Goal: Task Accomplishment & Management: Manage account settings

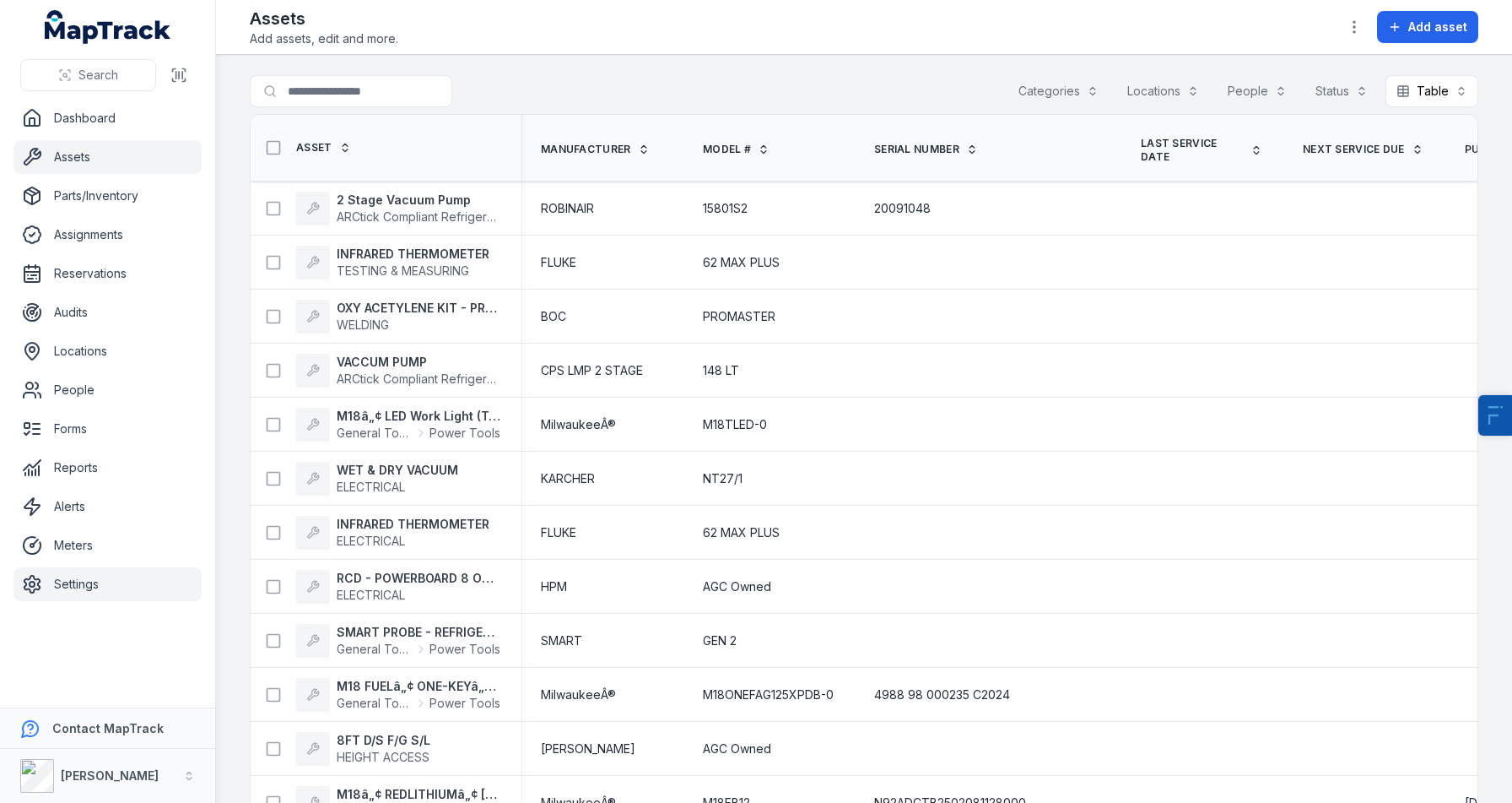
click at [42, 596] on link "Settings" at bounding box center [108, 584] width 188 height 34
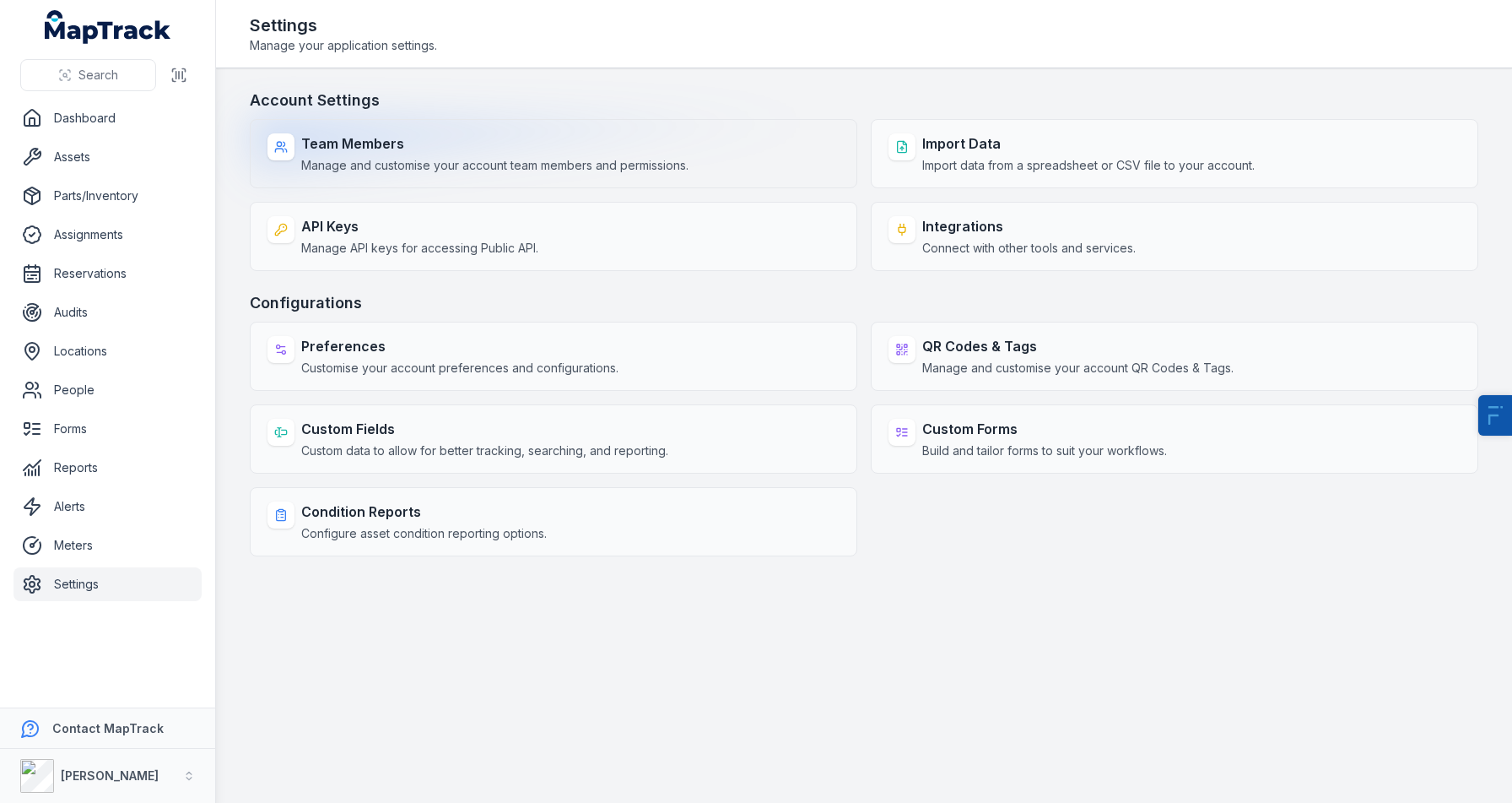
click at [439, 145] on strong "Team Members" at bounding box center [495, 144] width 387 height 20
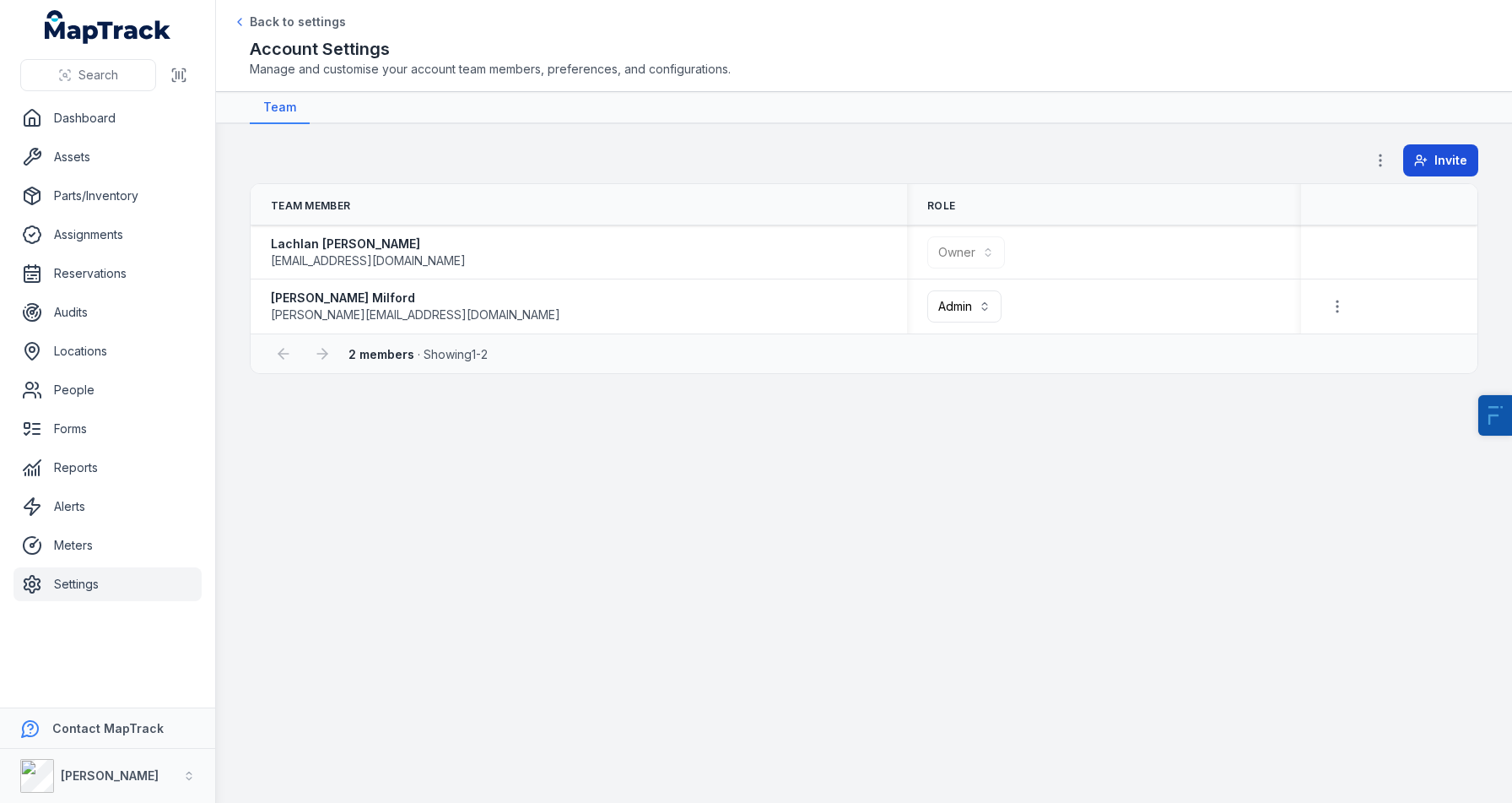
click at [1464, 173] on button "Invite" at bounding box center [1440, 160] width 75 height 32
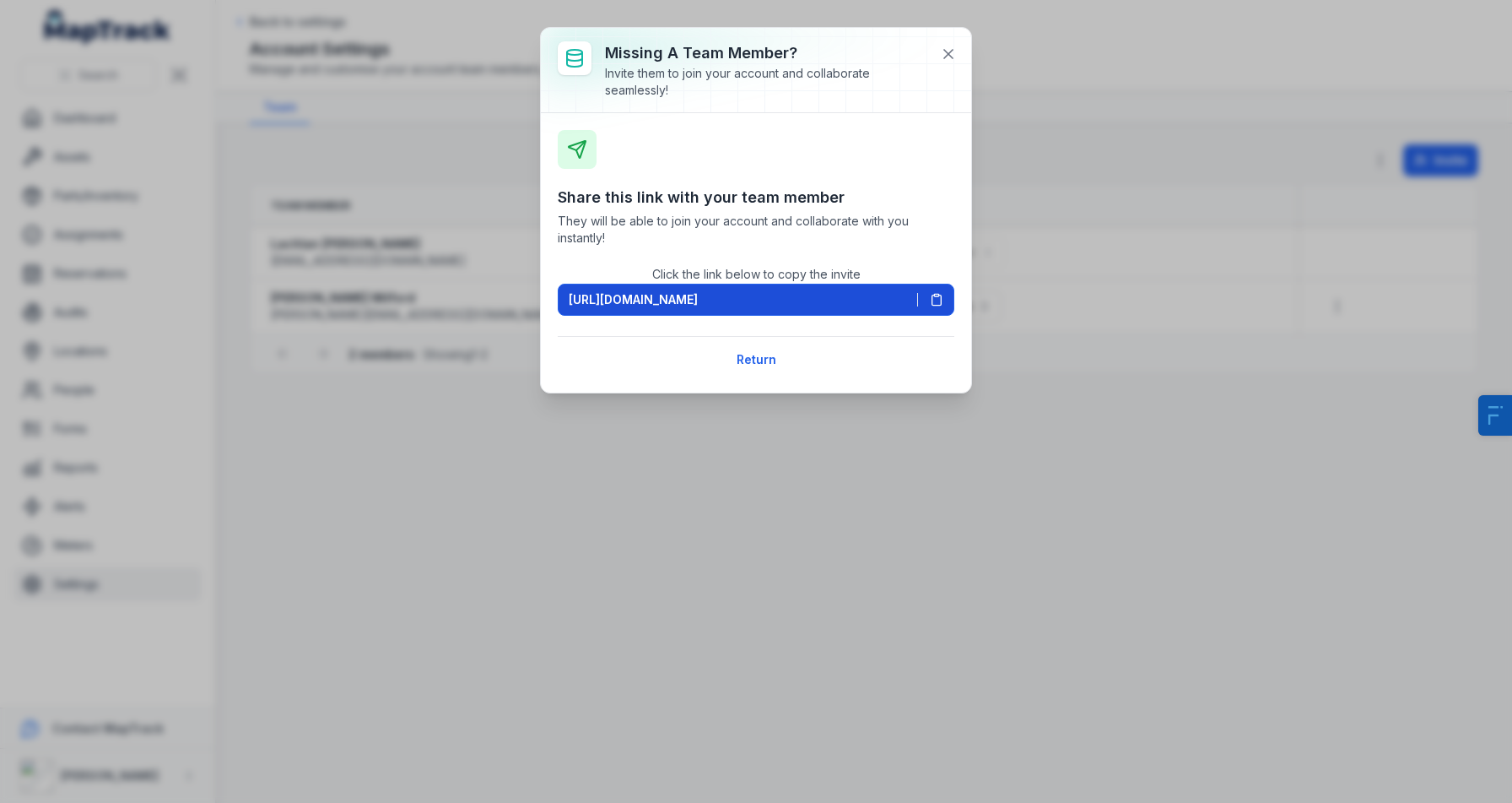
click at [670, 301] on span "[URL][DOMAIN_NAME]" at bounding box center [633, 300] width 129 height 17
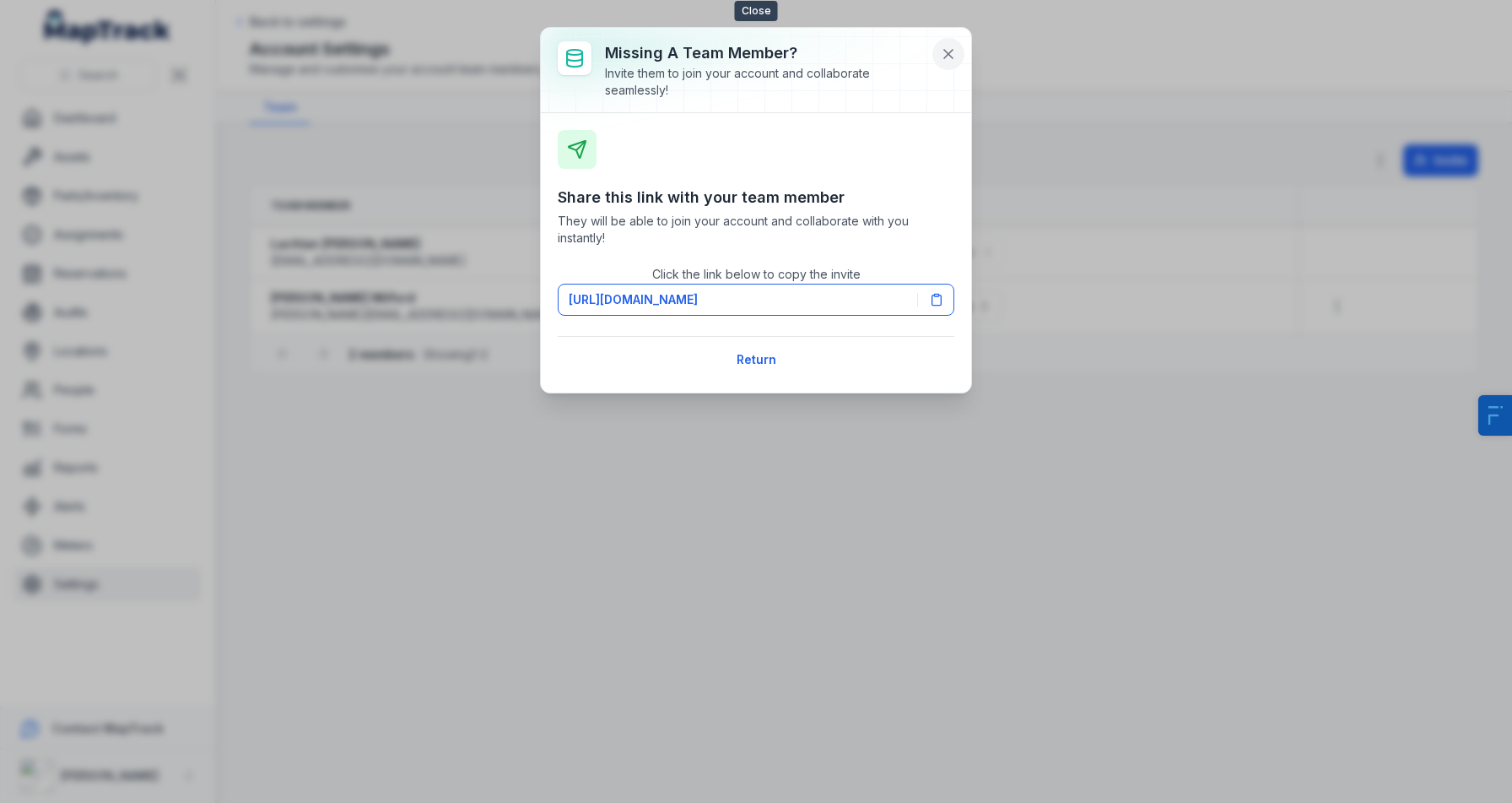
click at [944, 53] on icon at bounding box center [948, 53] width 17 height 17
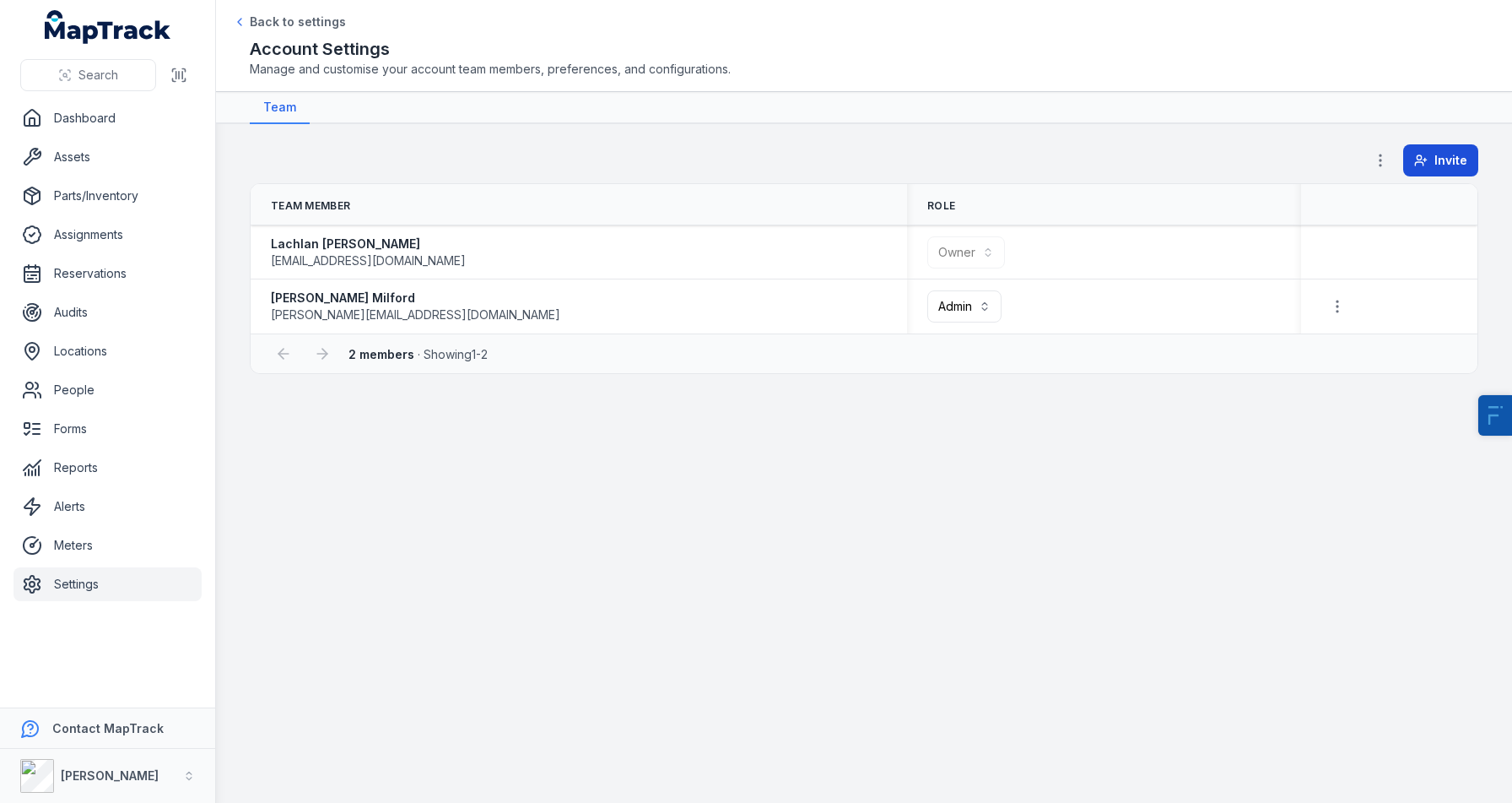
click at [1439, 161] on span "Invite" at bounding box center [1451, 160] width 33 height 17
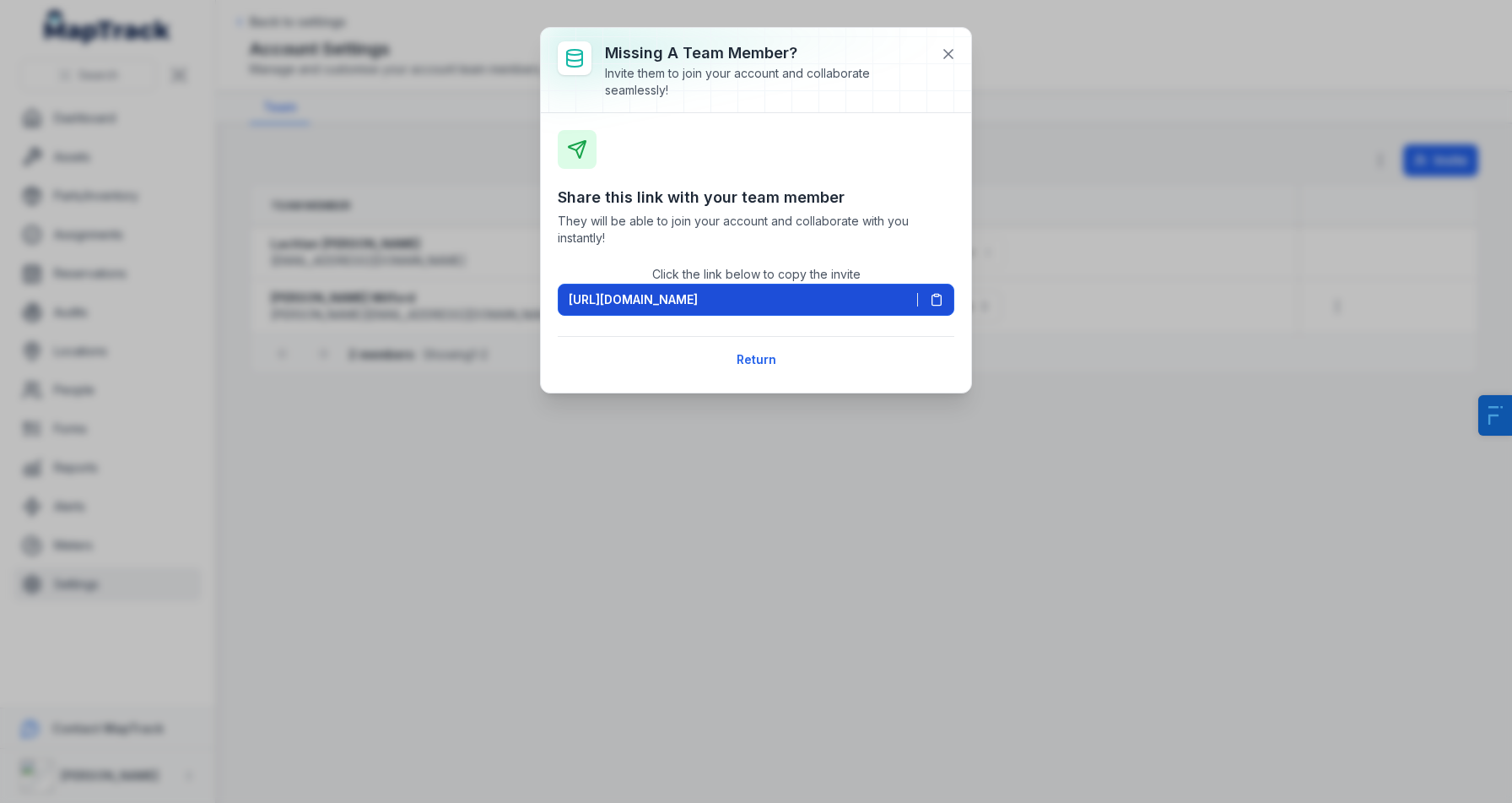
click at [697, 305] on span "[URL][DOMAIN_NAME]" at bounding box center [633, 300] width 129 height 17
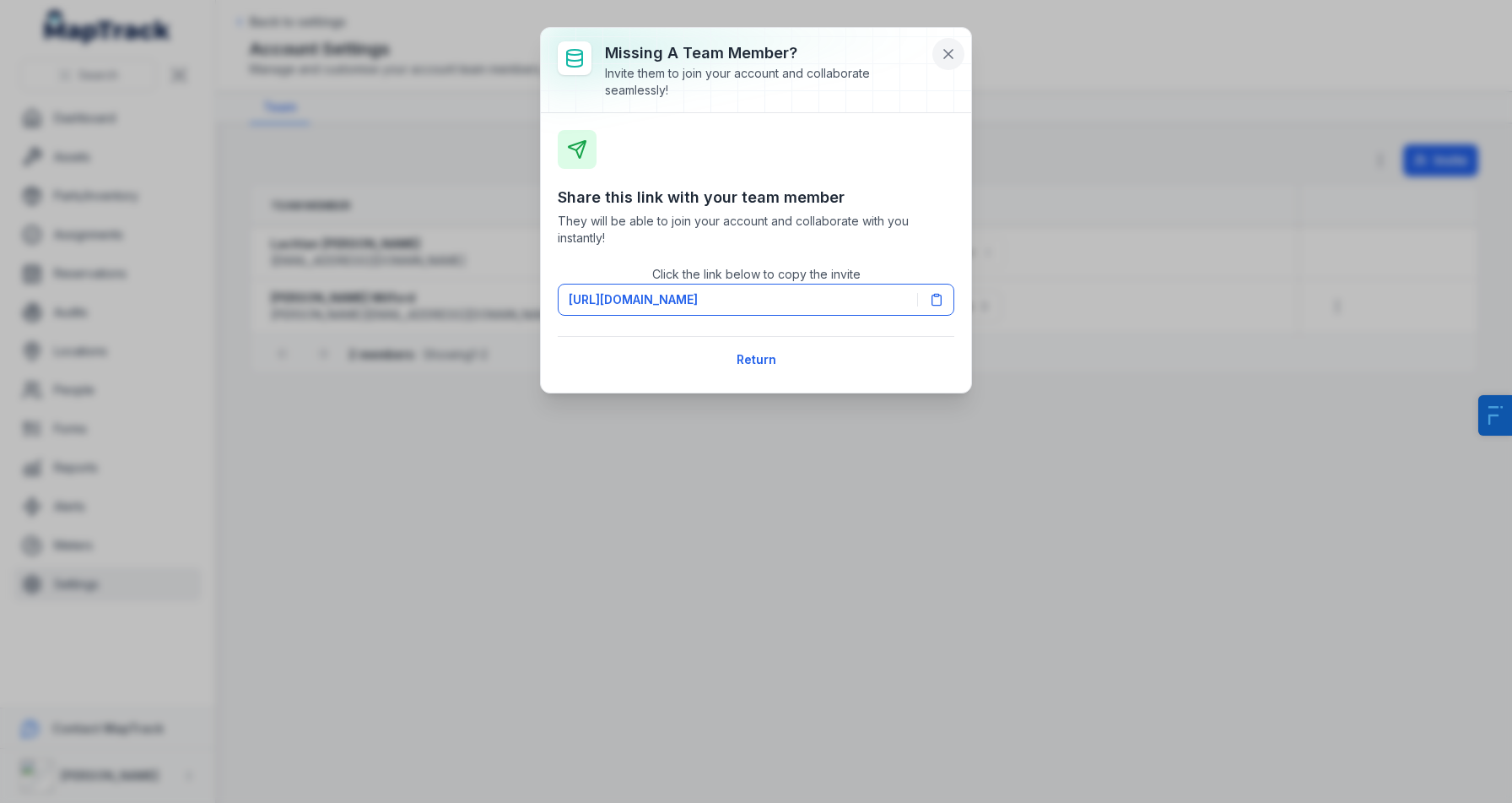
click at [946, 50] on icon at bounding box center [948, 53] width 17 height 17
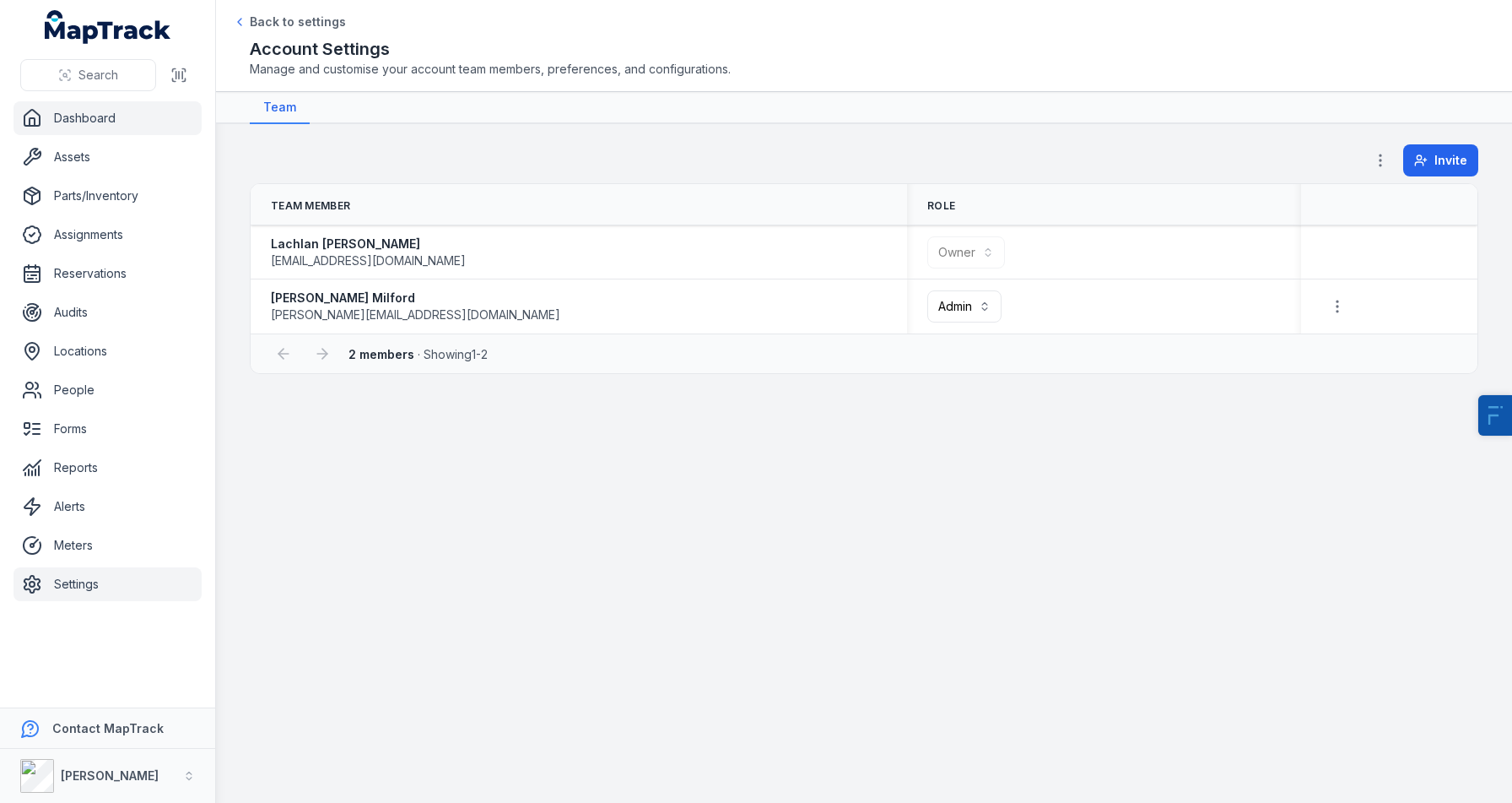
click at [72, 124] on link "Dashboard" at bounding box center [108, 118] width 188 height 34
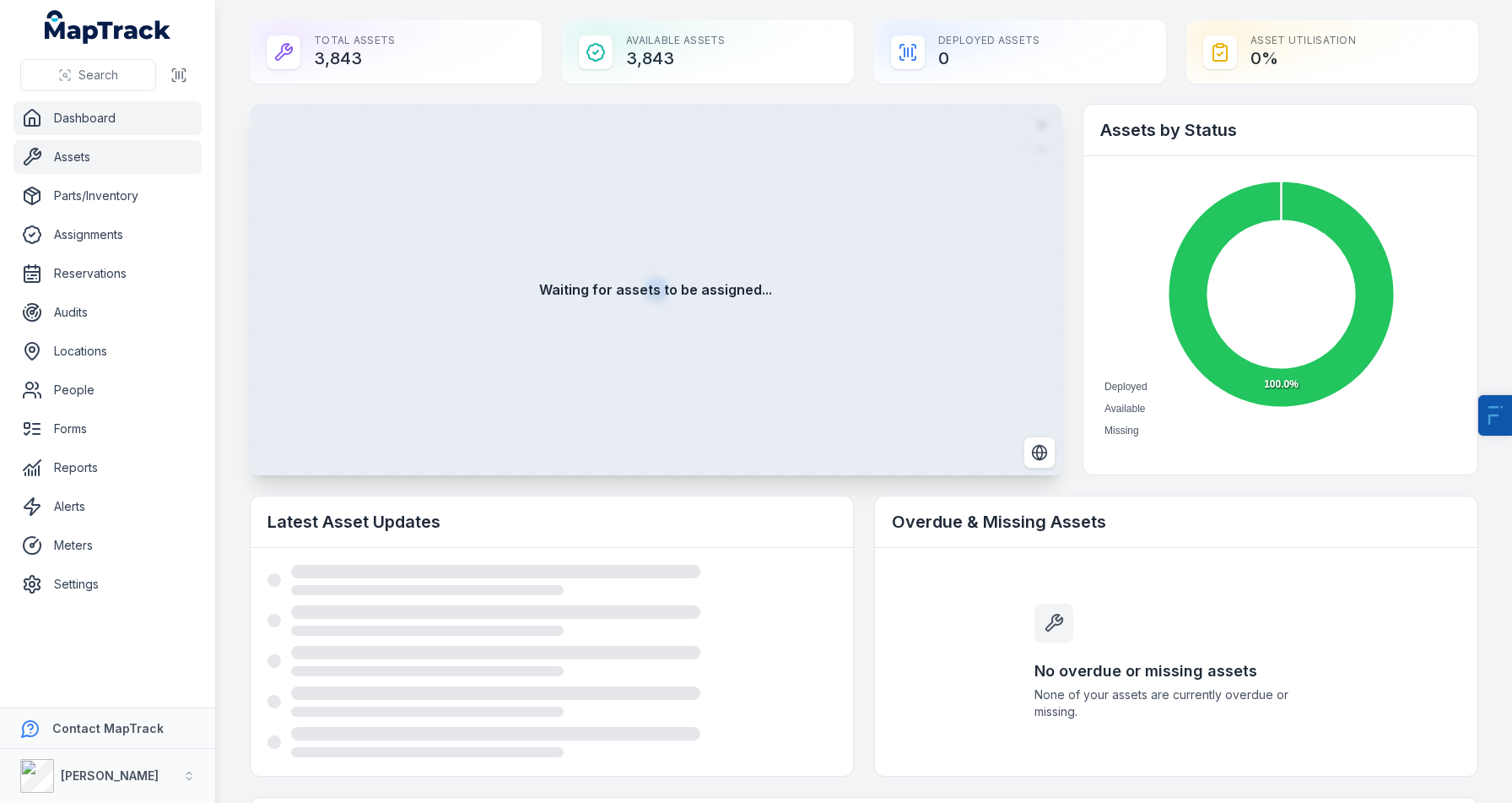
click at [65, 157] on link "Assets" at bounding box center [108, 157] width 188 height 34
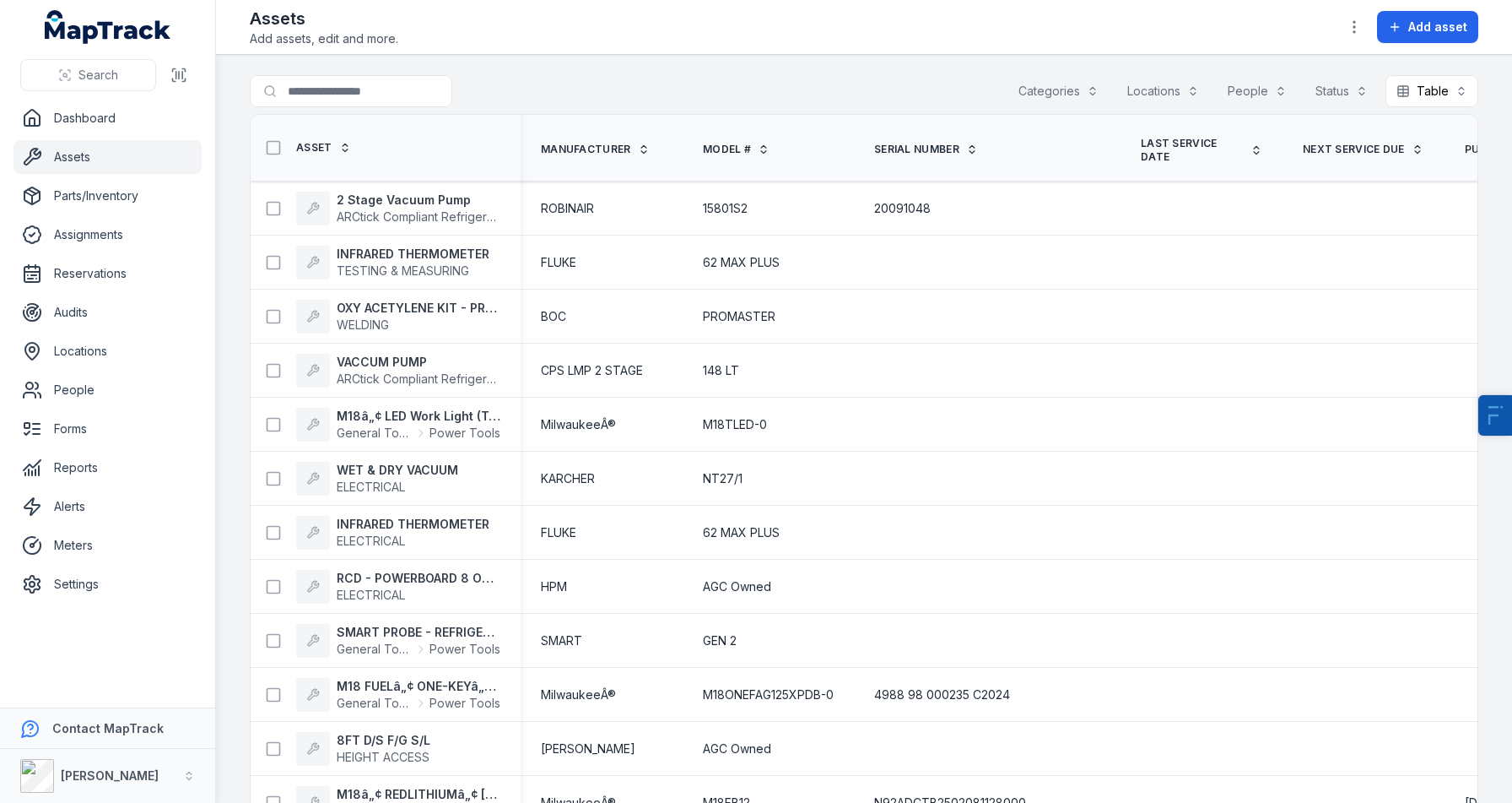
click at [1058, 100] on div "Categories" at bounding box center [1058, 90] width 102 height 32
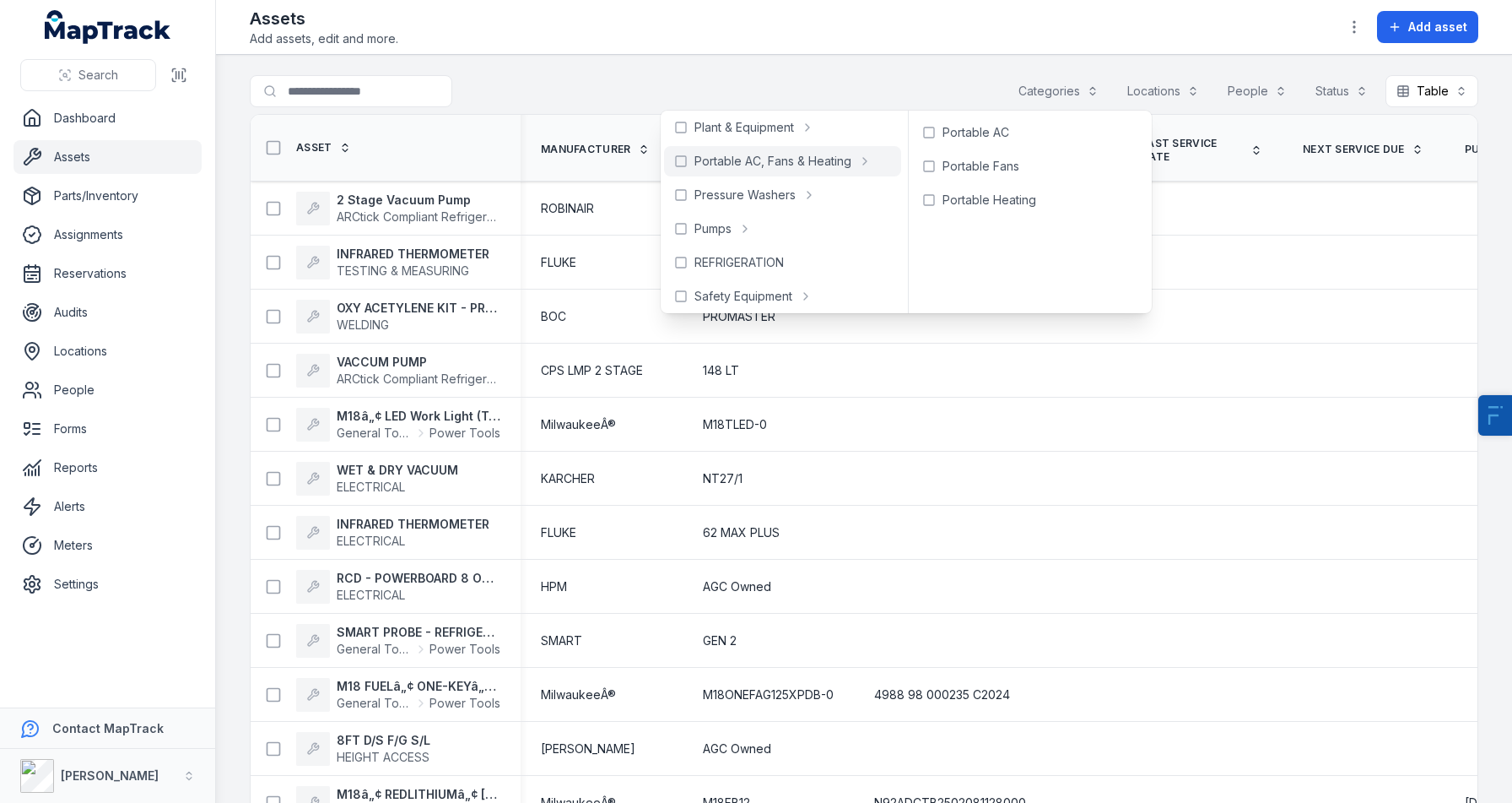
scroll to position [1265, 0]
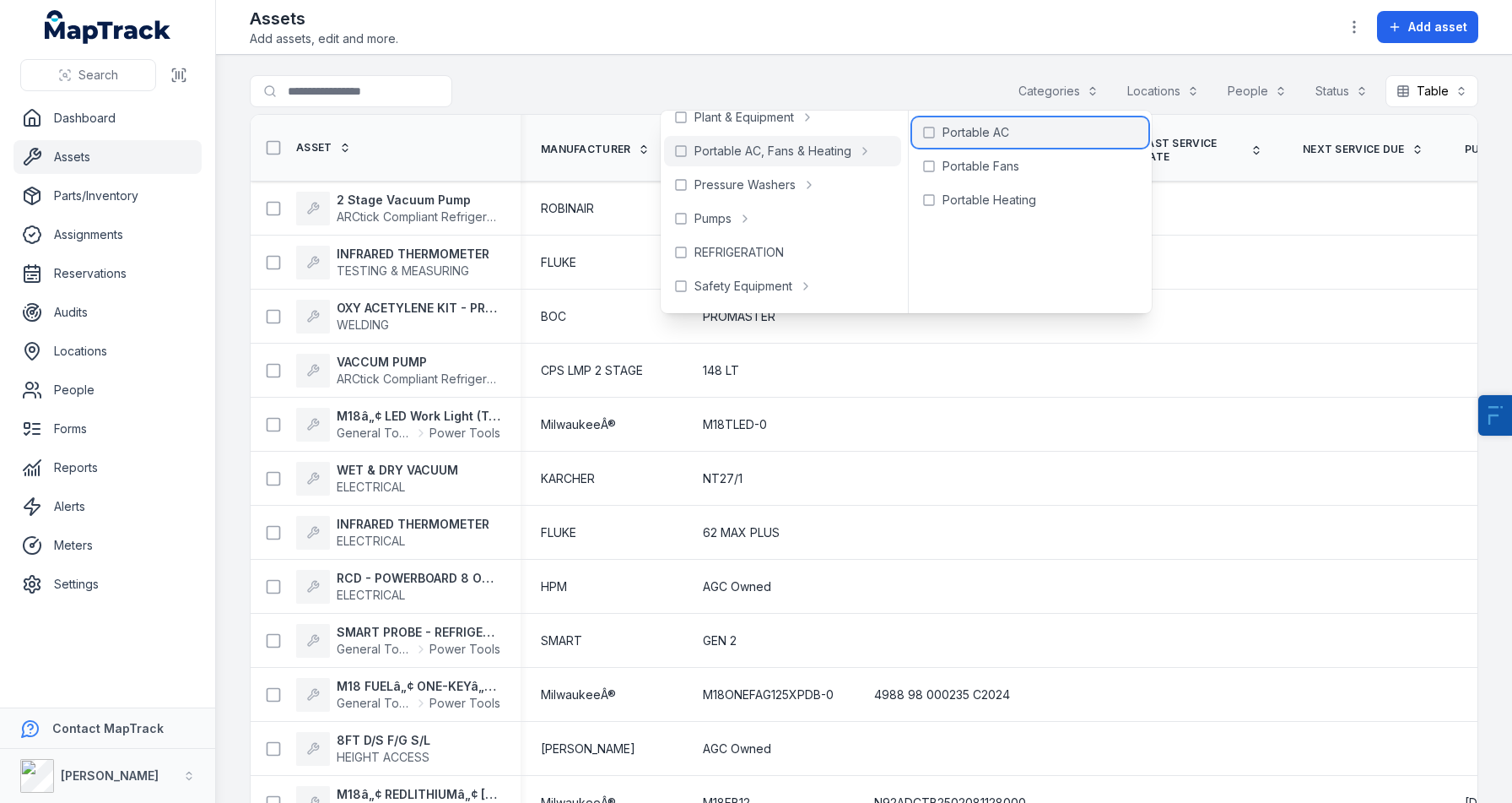
click at [943, 125] on span "Portable AC" at bounding box center [976, 133] width 66 height 17
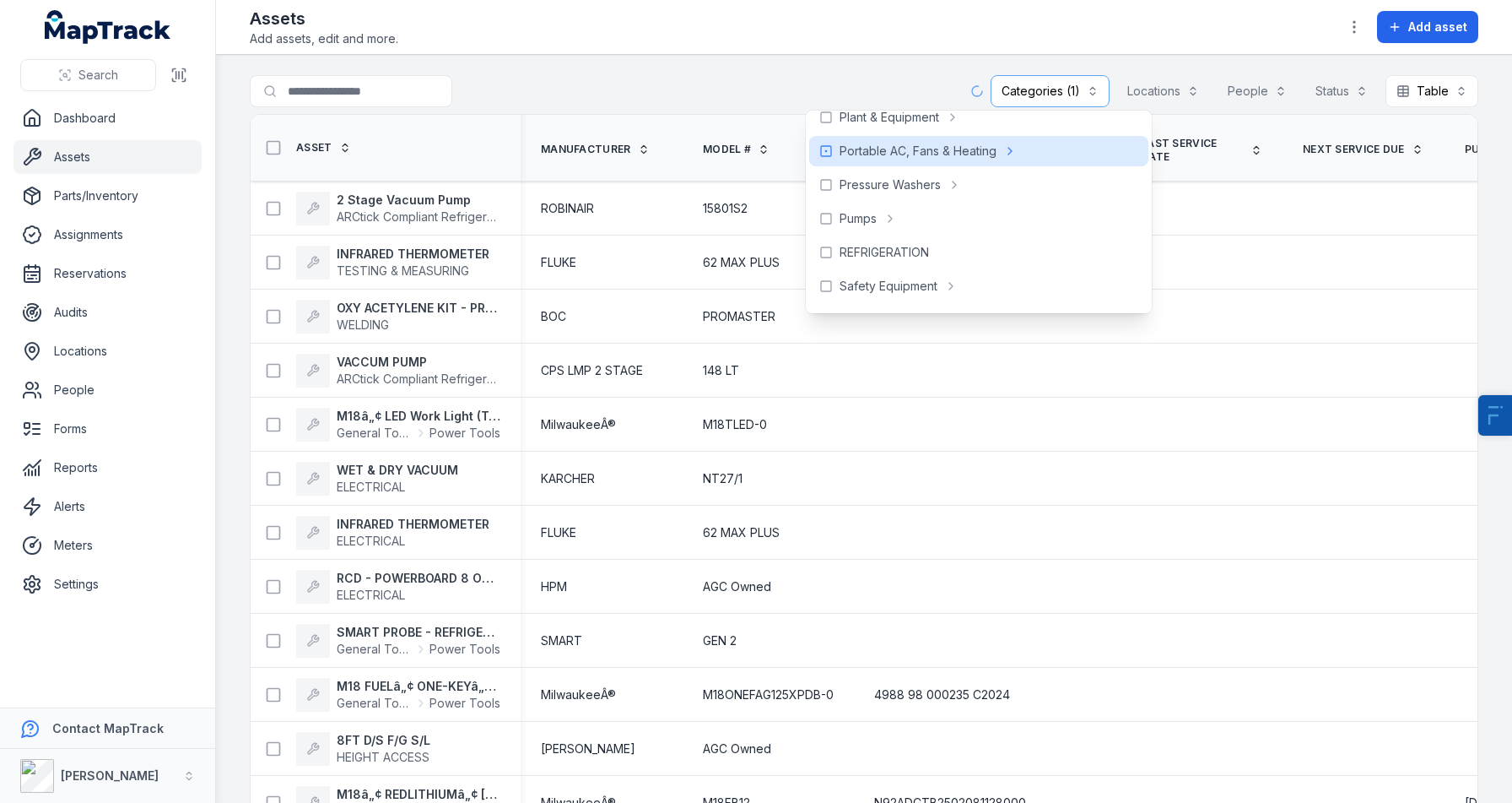
click at [920, 18] on div "Assets Add assets, edit and more. Add asset" at bounding box center [863, 27] width 1228 height 41
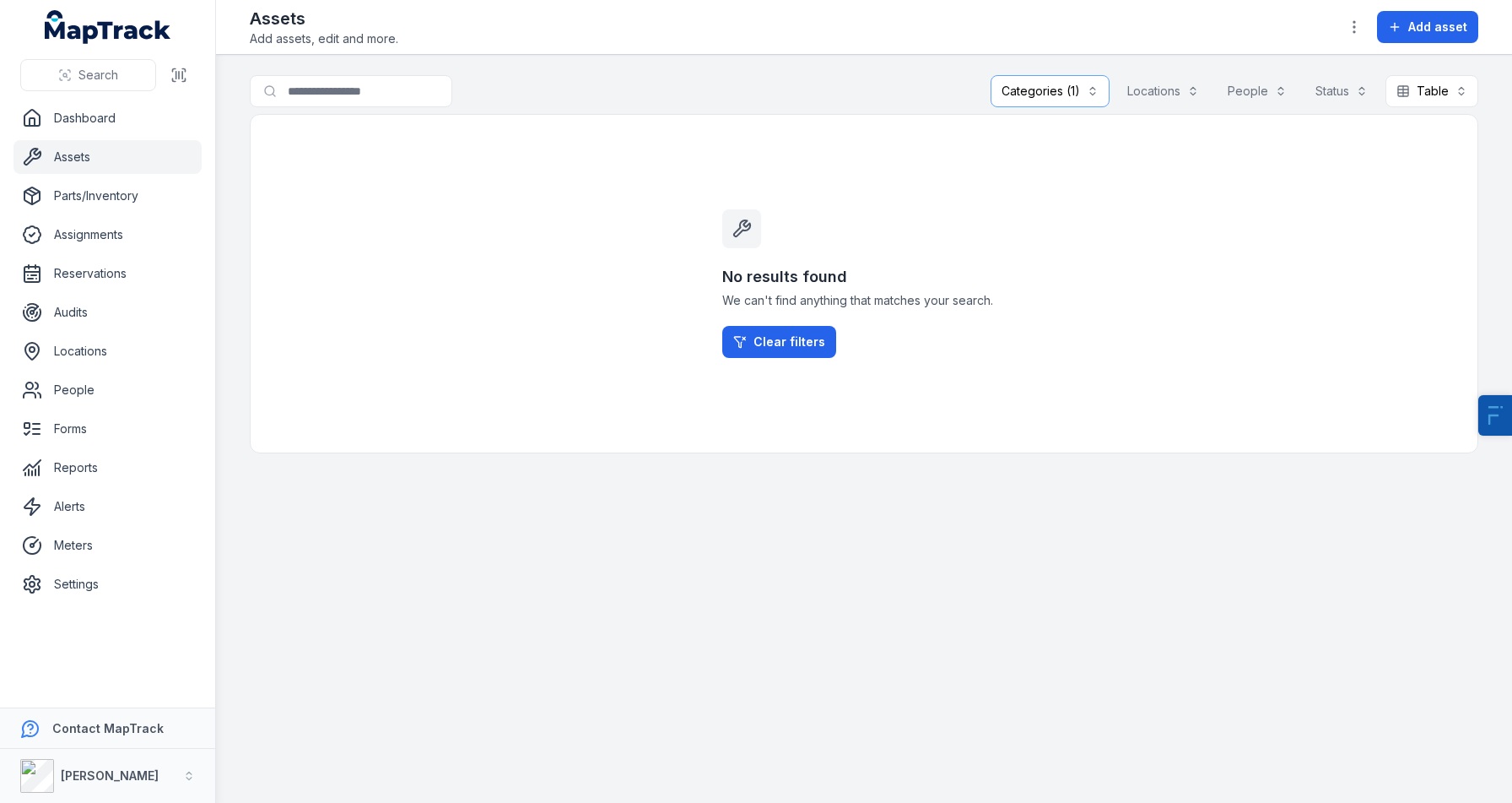
click at [1045, 84] on div "Categories (1)" at bounding box center [1049, 90] width 119 height 32
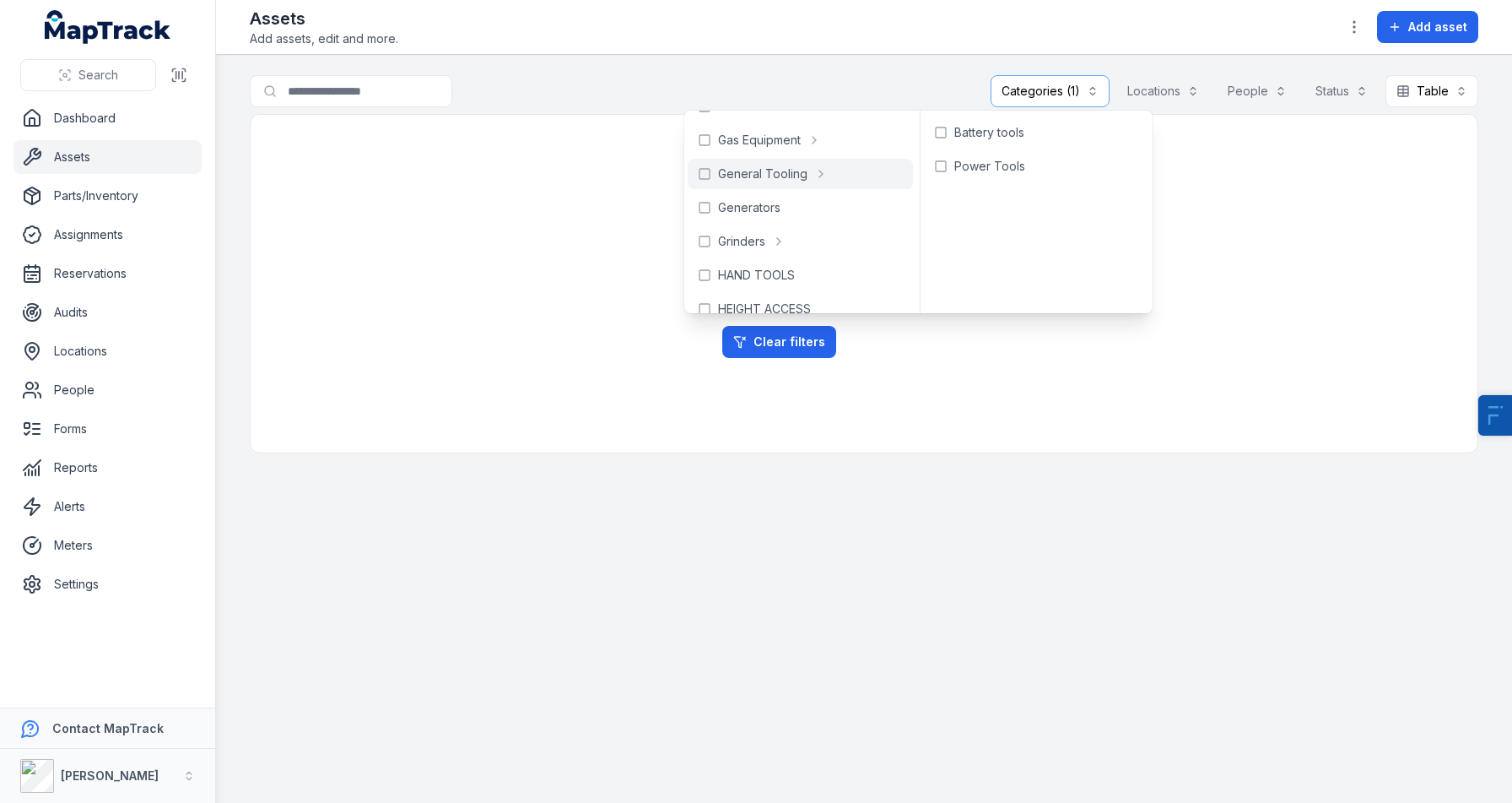
scroll to position [466, 0]
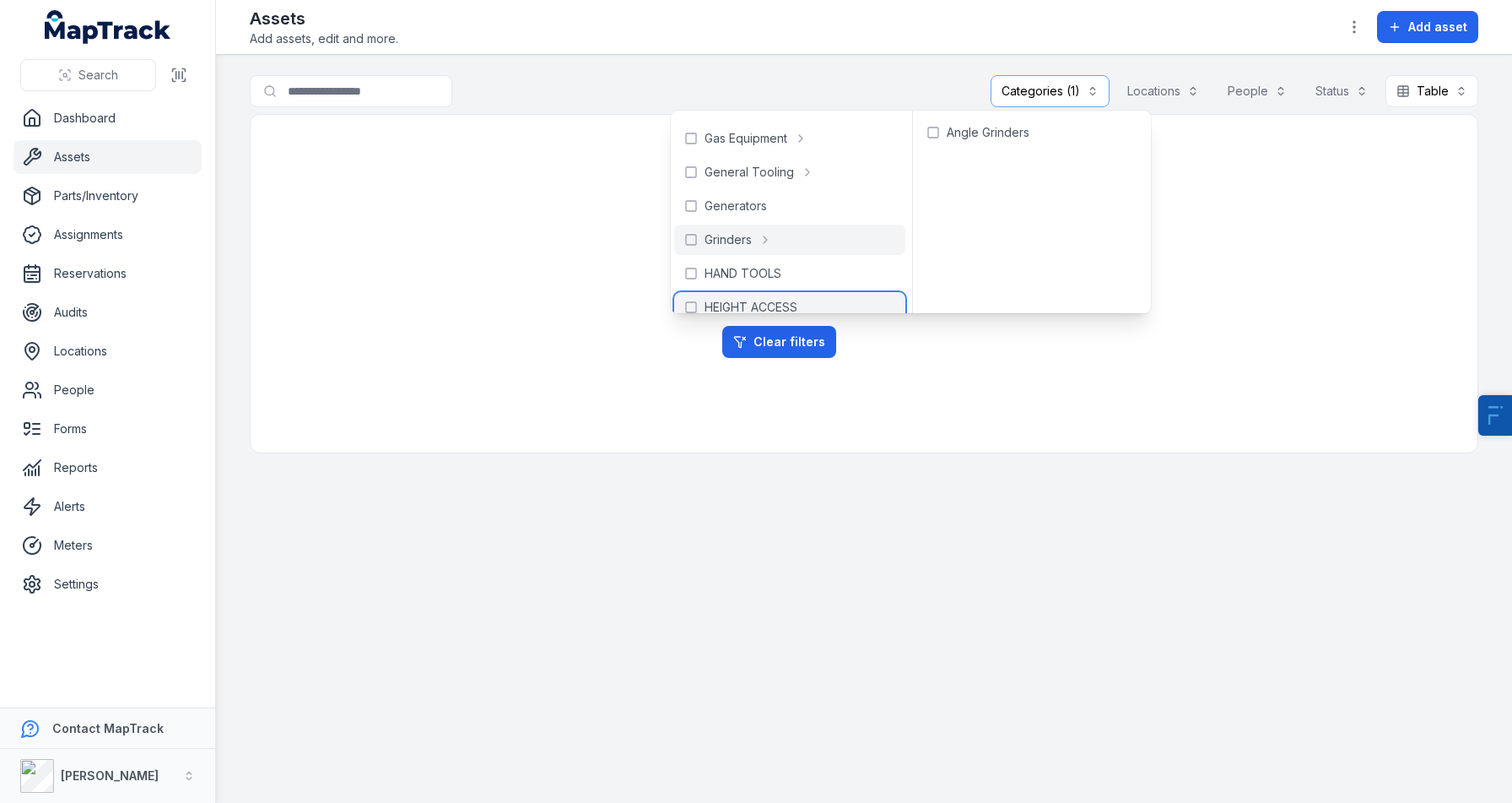
click at [749, 299] on span "HEIGHT ACCESS" at bounding box center [751, 307] width 93 height 17
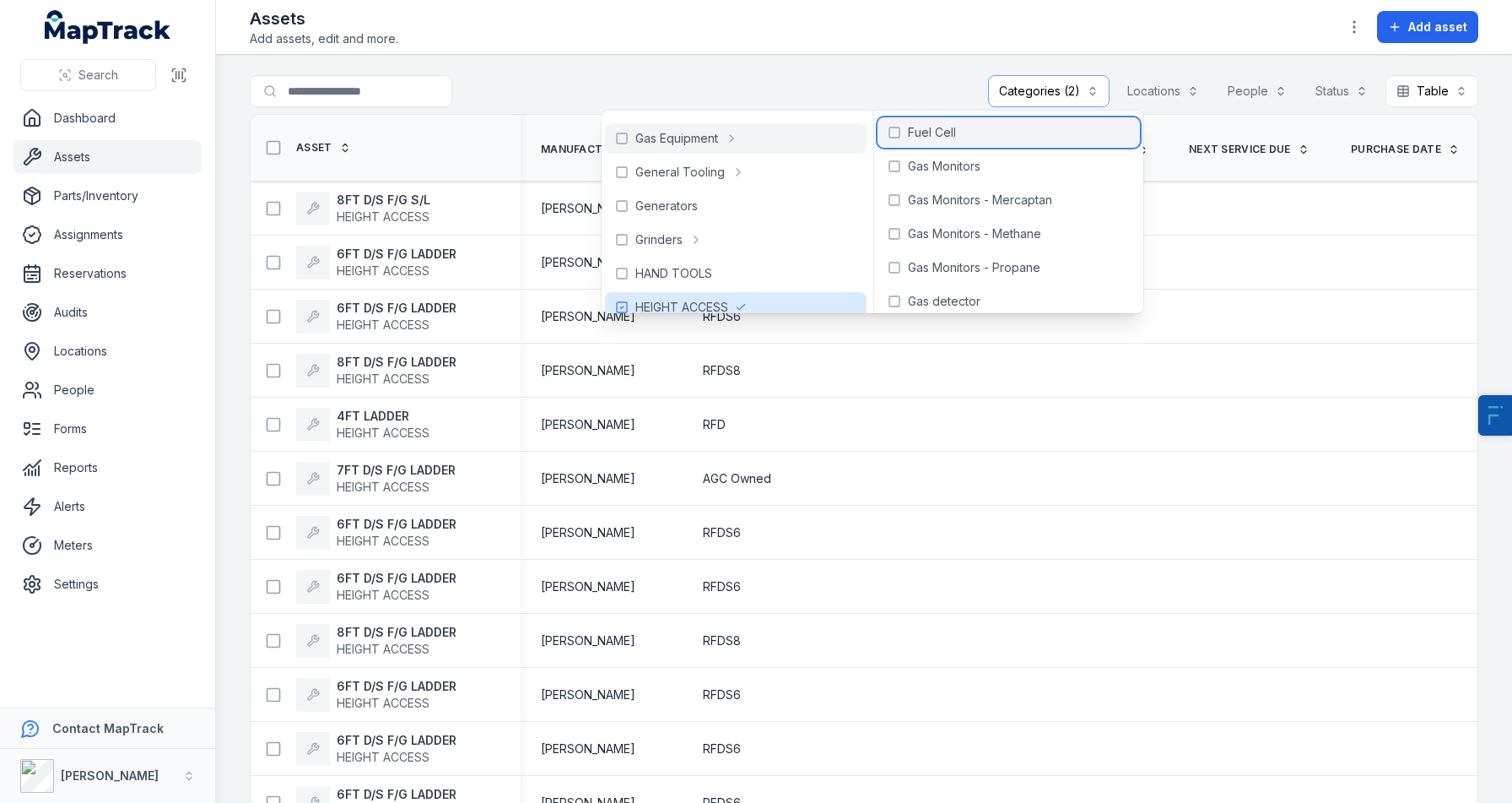
click at [914, 138] on span "Fuel Cell" at bounding box center [932, 133] width 48 height 17
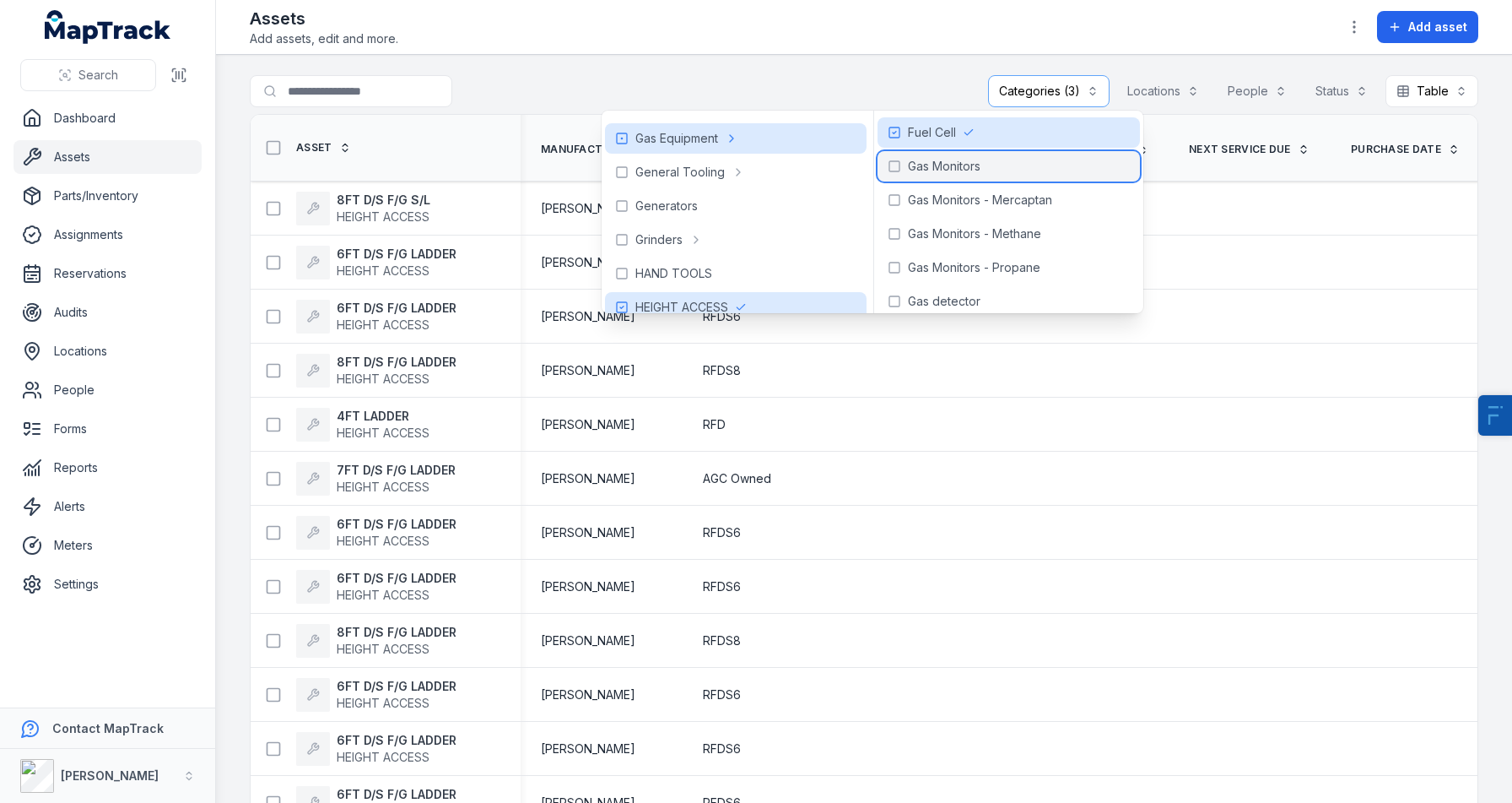
click at [912, 159] on span "Gas Monitors" at bounding box center [944, 166] width 73 height 17
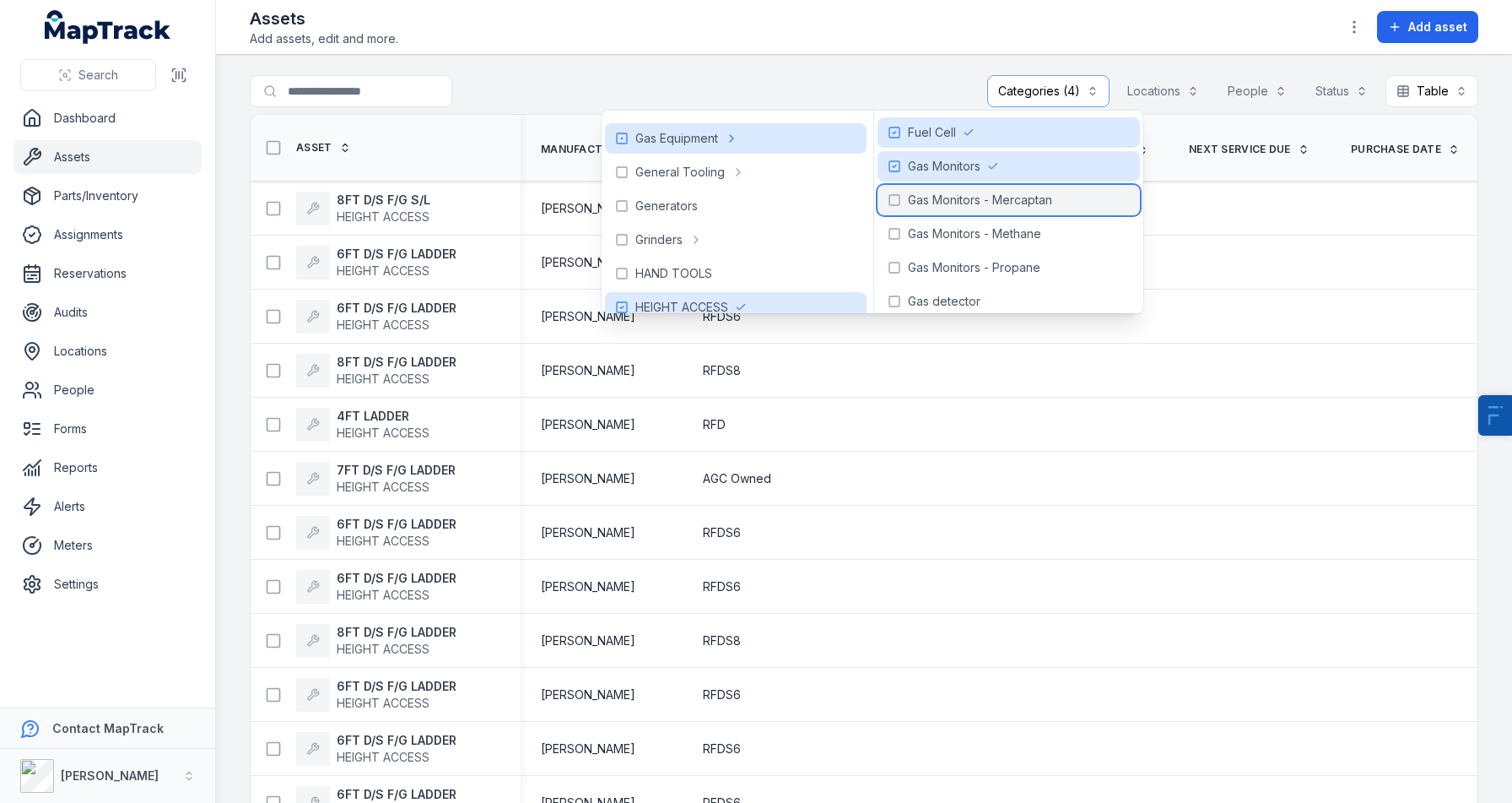
click at [910, 195] on span "Gas Monitors - Mercaptan" at bounding box center [979, 200] width 145 height 17
click at [853, 41] on div "Assets Add assets, edit and more. Add asset" at bounding box center [863, 27] width 1228 height 41
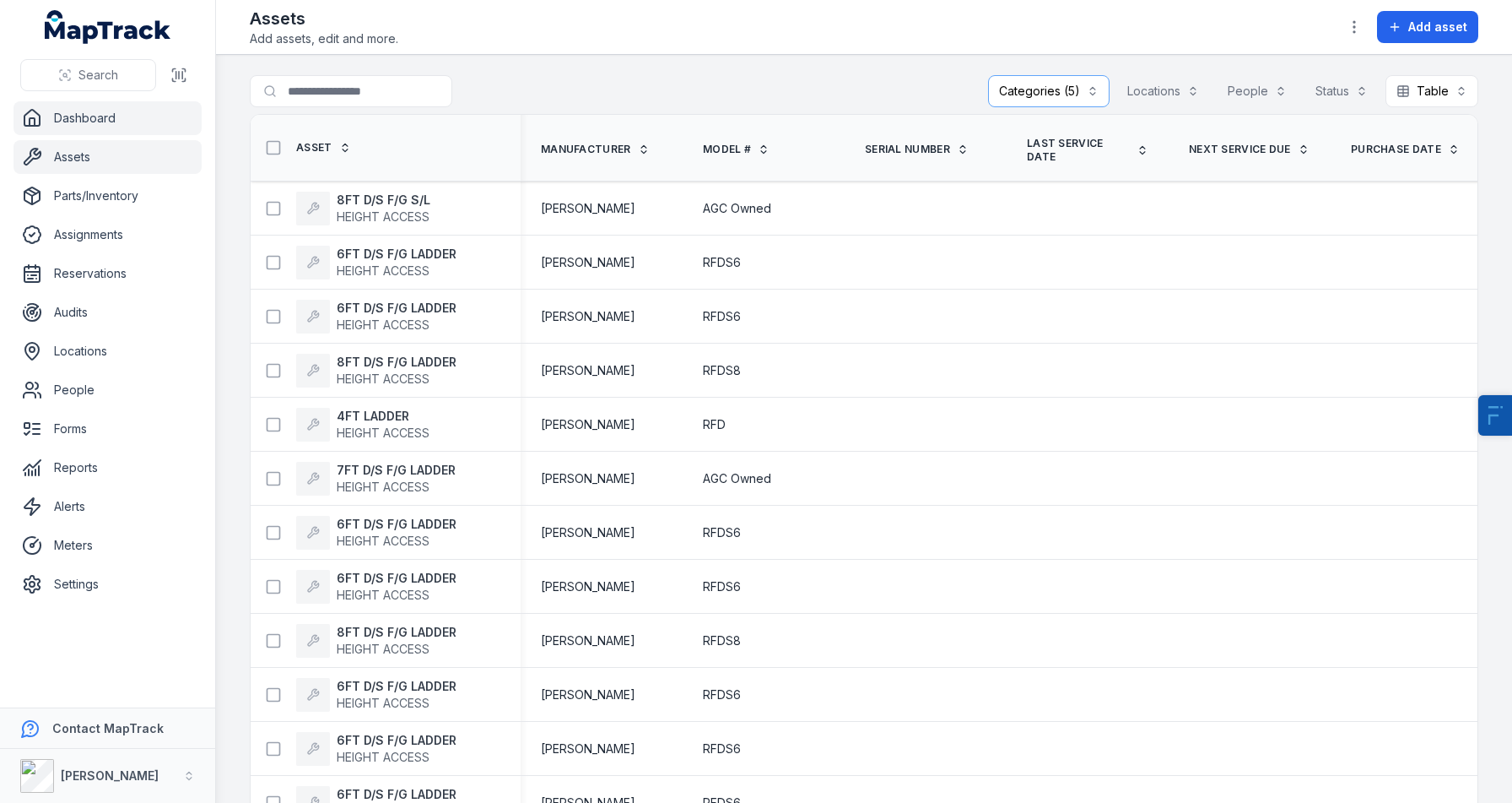
click at [112, 130] on link "Dashboard" at bounding box center [108, 118] width 188 height 34
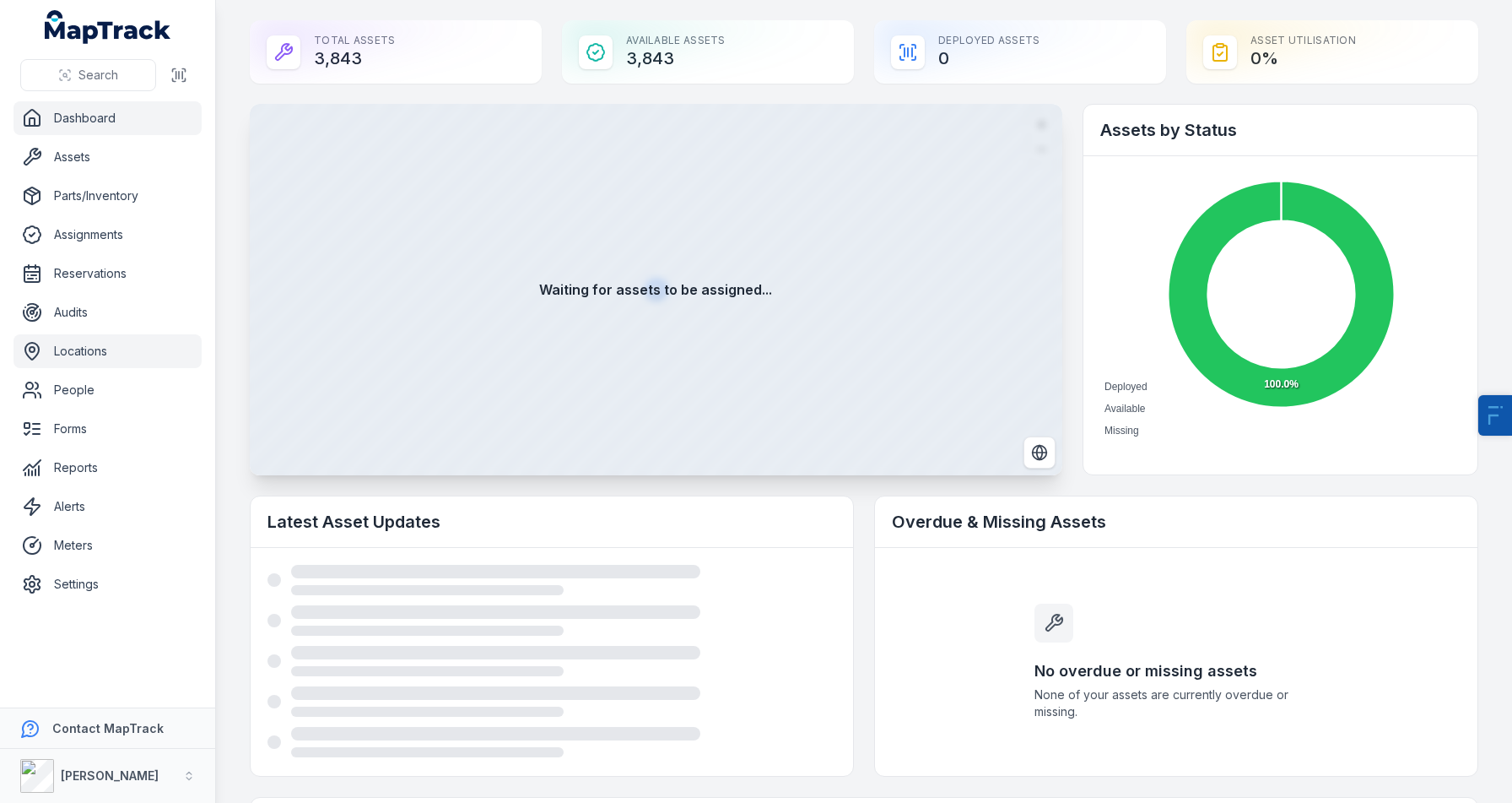
click at [124, 365] on link "Locations" at bounding box center [108, 351] width 188 height 34
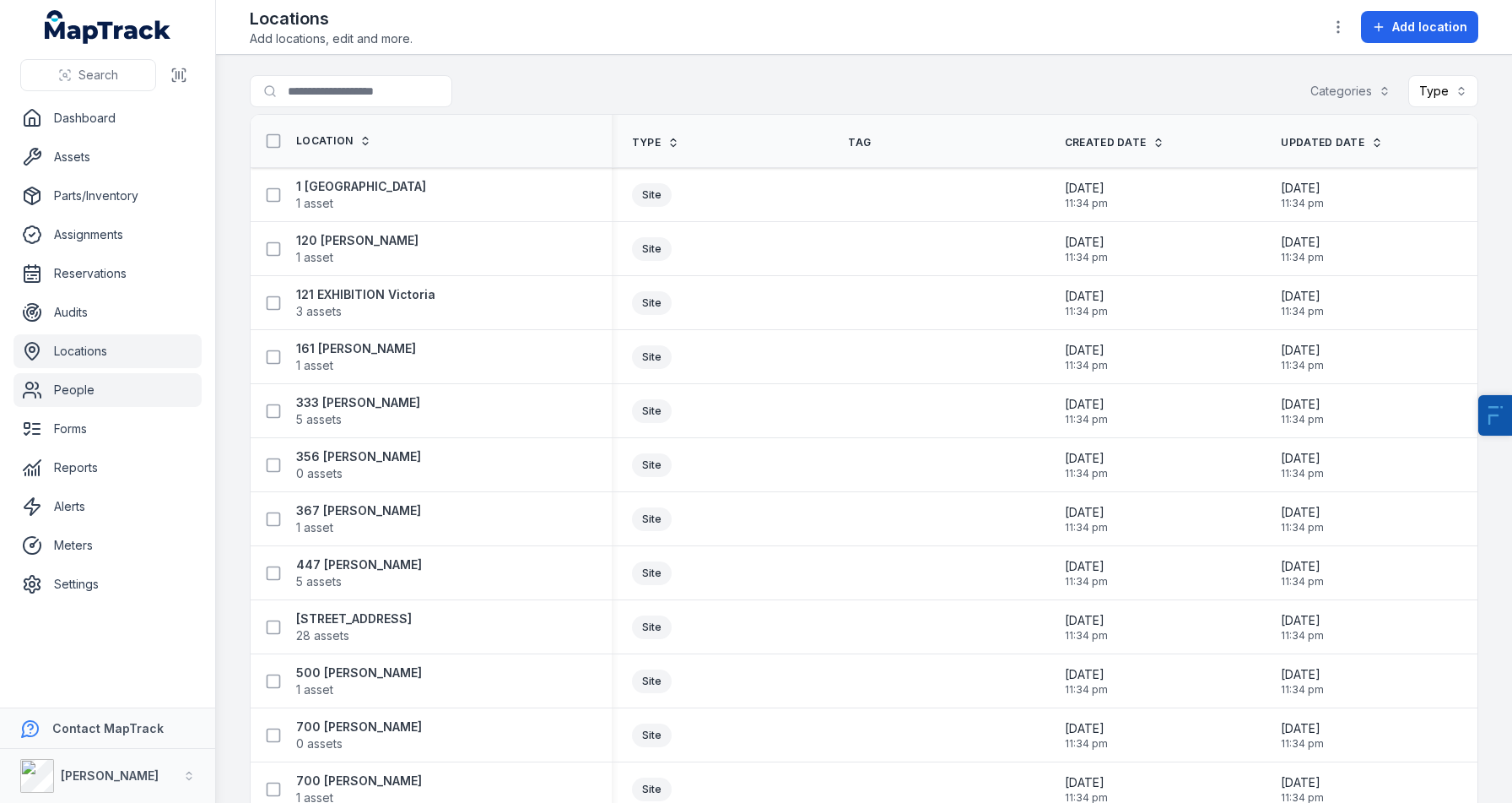
click at [90, 392] on link "People" at bounding box center [108, 390] width 188 height 34
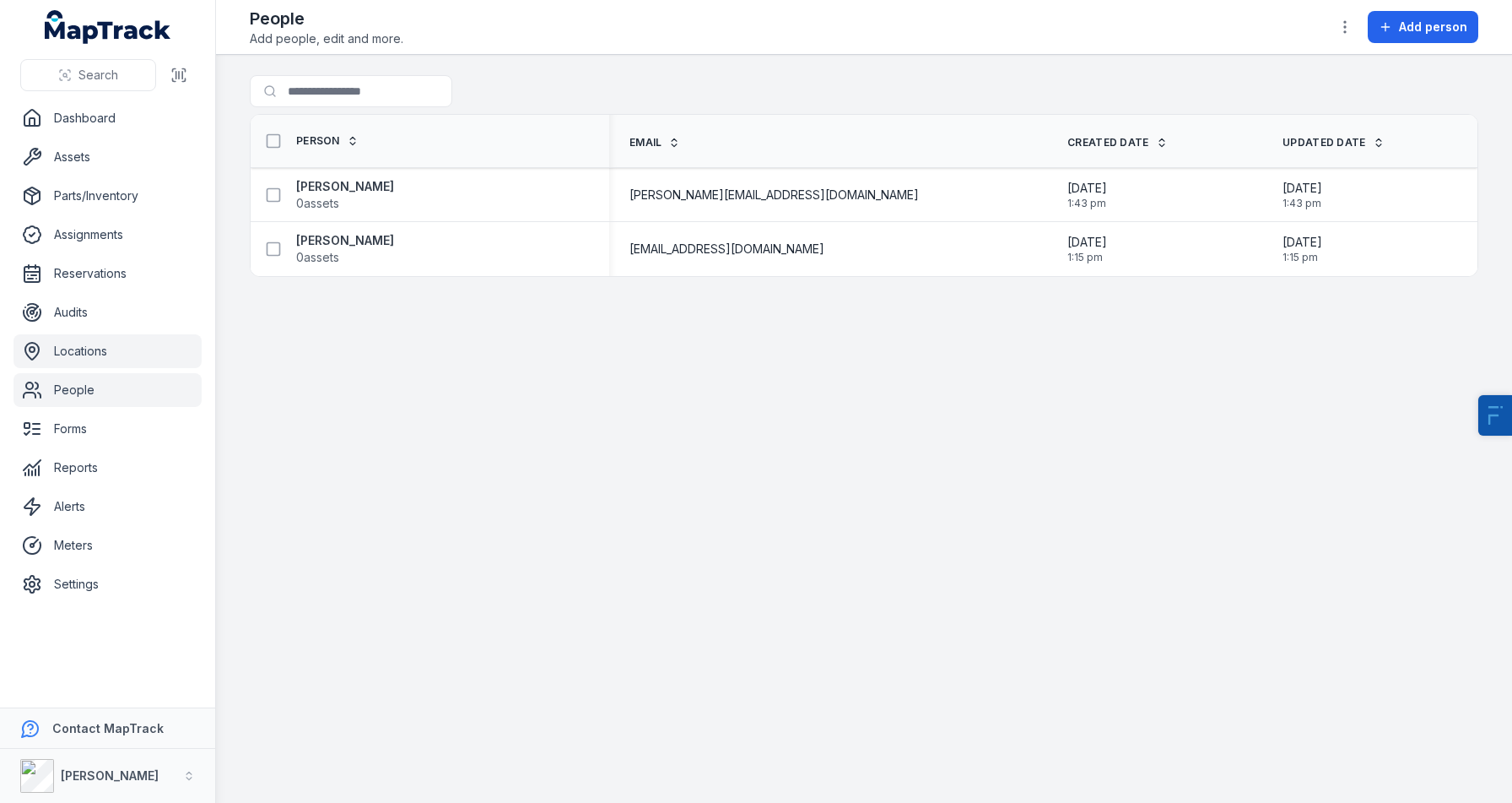
click at [76, 356] on link "Locations" at bounding box center [108, 351] width 188 height 34
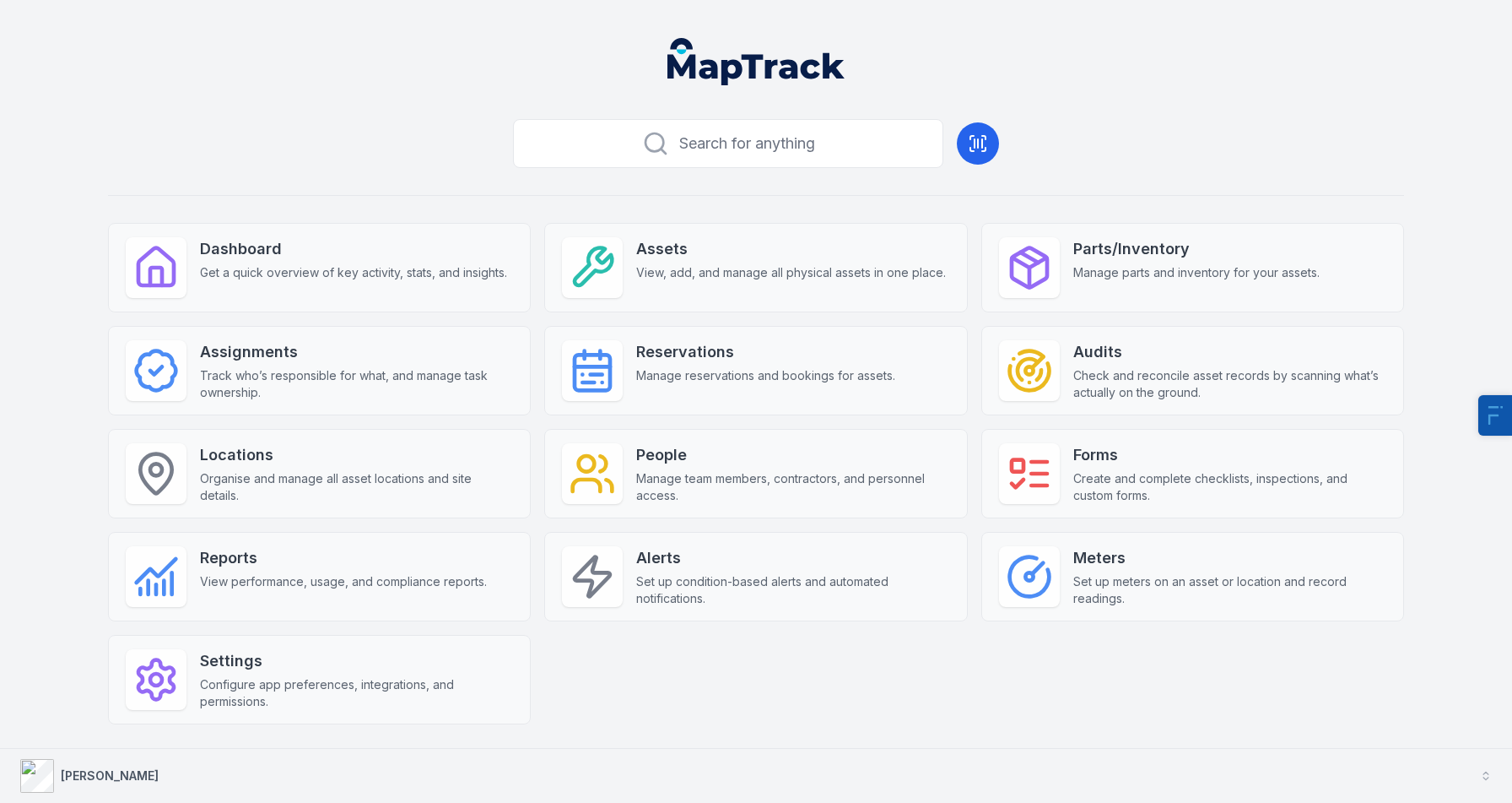
click at [147, 750] on button "[PERSON_NAME]" at bounding box center [756, 775] width 1512 height 54
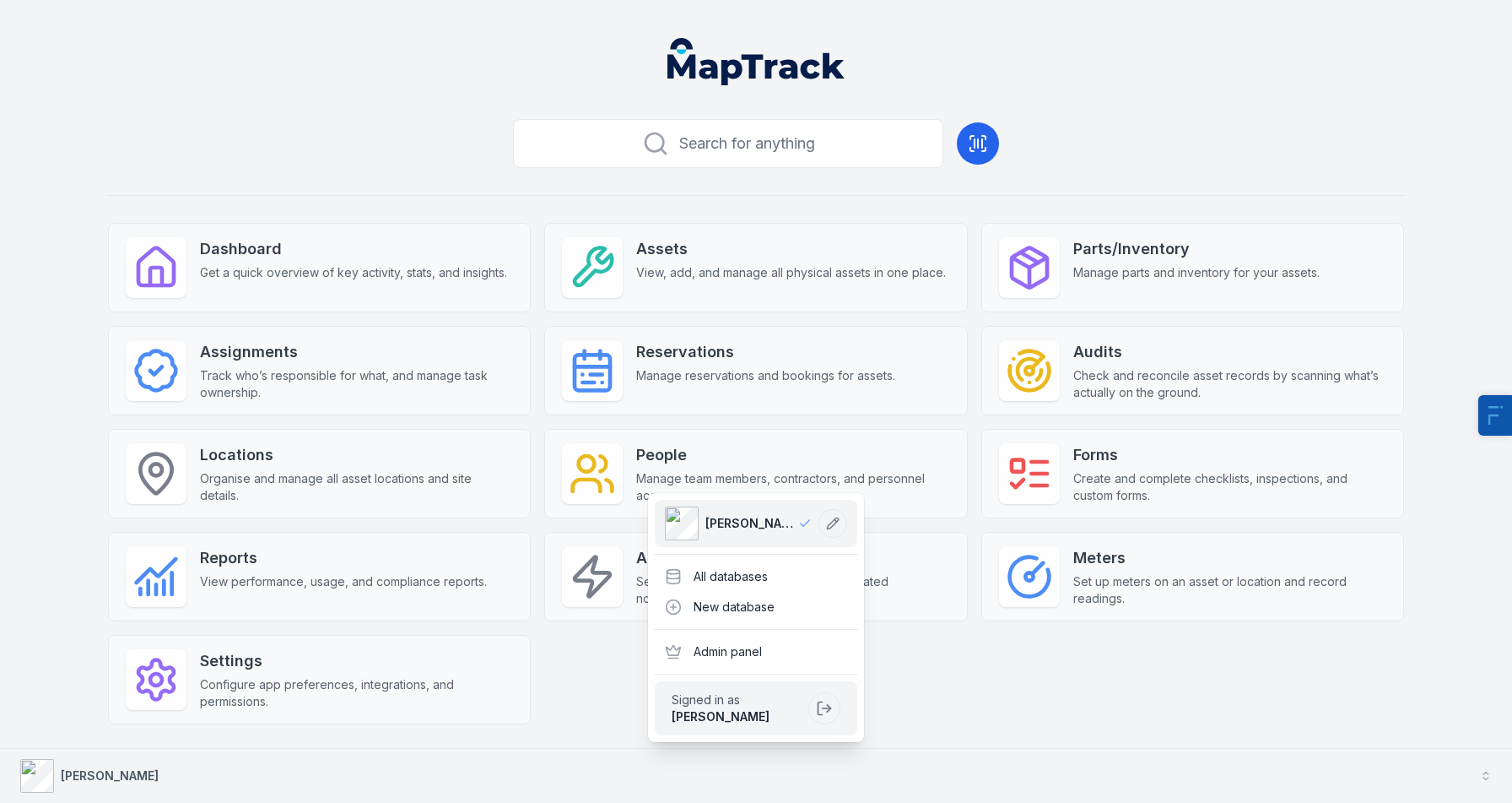
click at [102, 778] on strong "[PERSON_NAME]" at bounding box center [110, 775] width 98 height 15
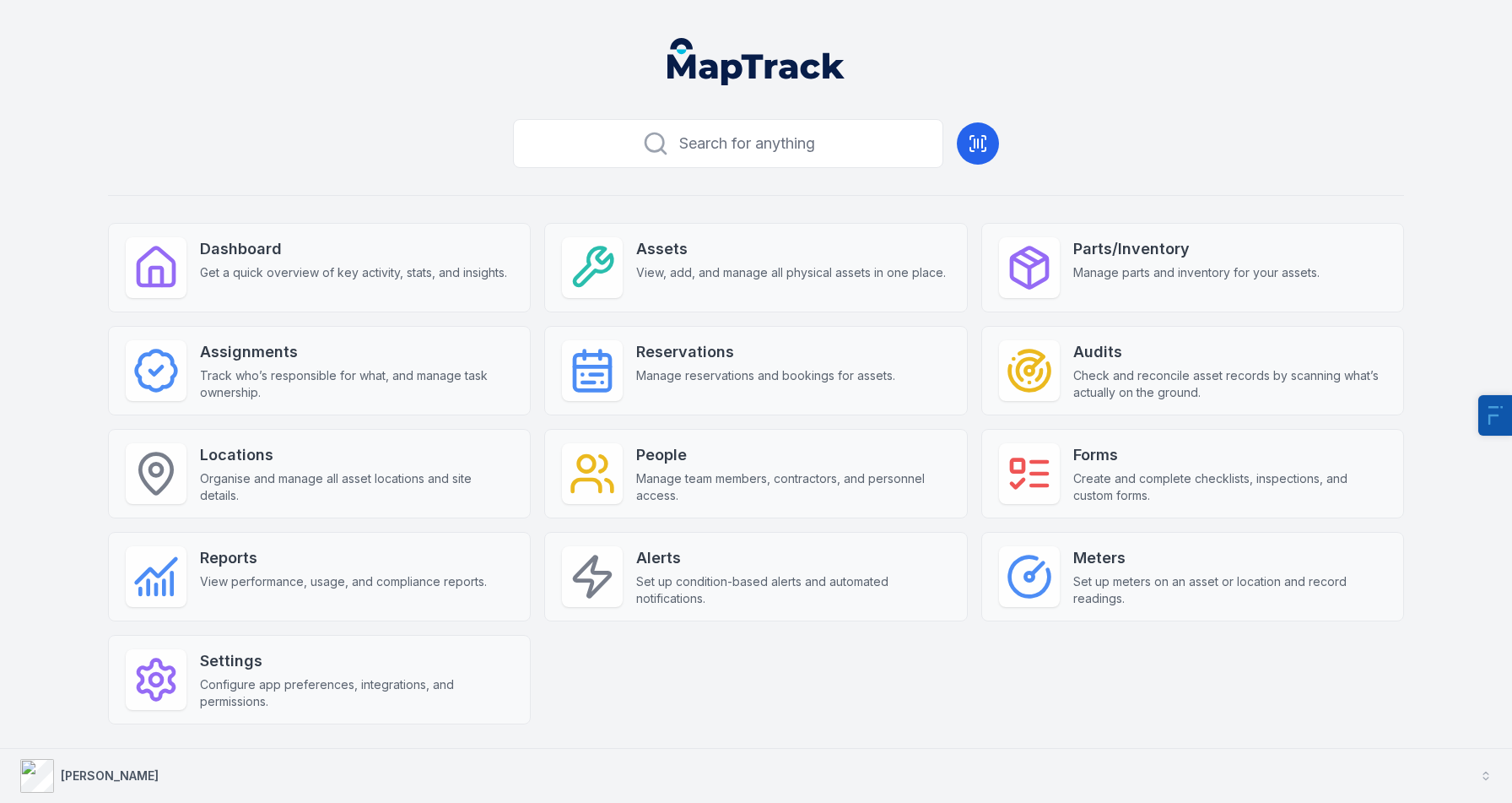
click at [255, 756] on button "[PERSON_NAME]" at bounding box center [756, 775] width 1512 height 54
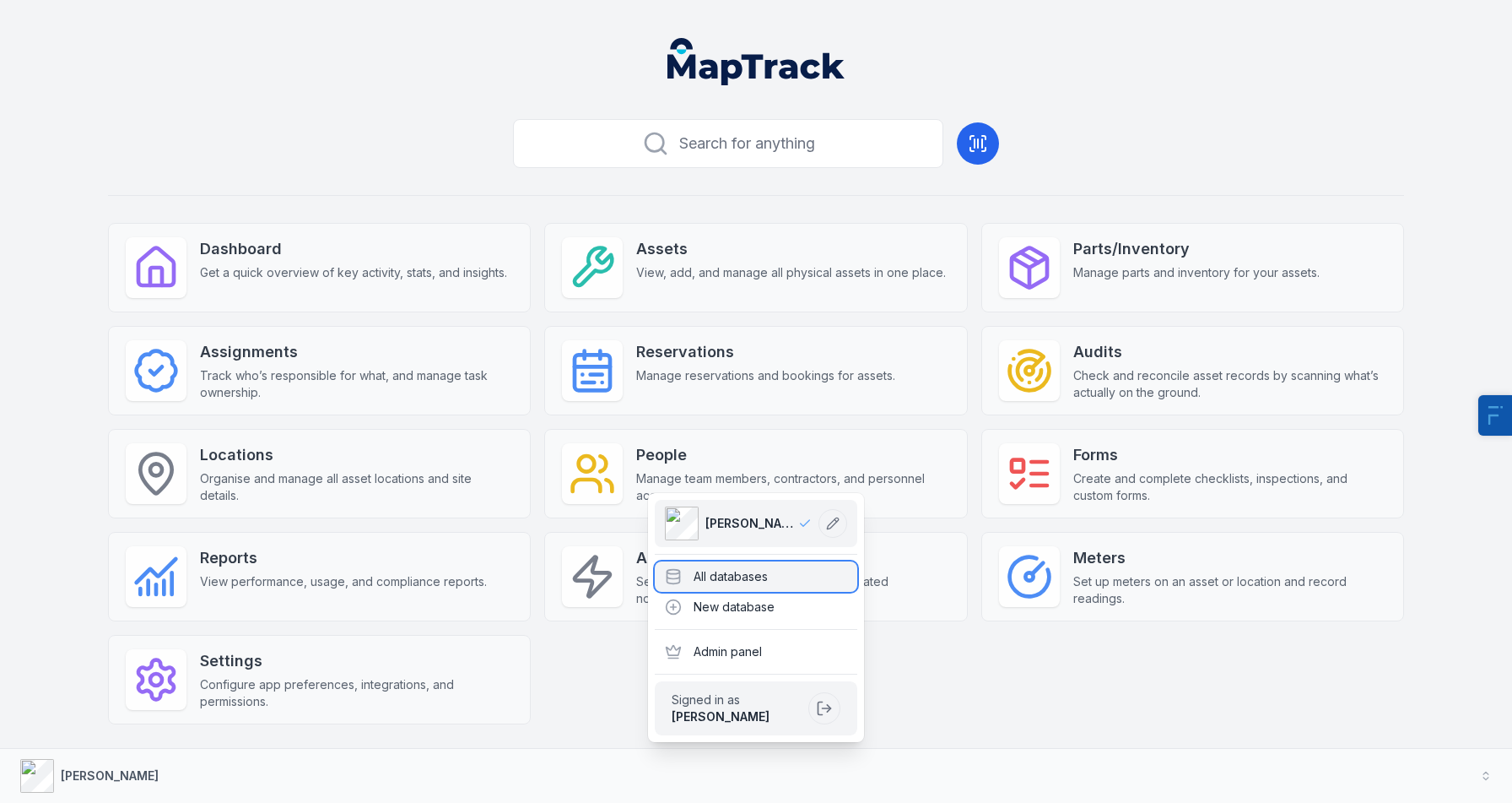
click at [782, 567] on div "All databases" at bounding box center [756, 576] width 203 height 30
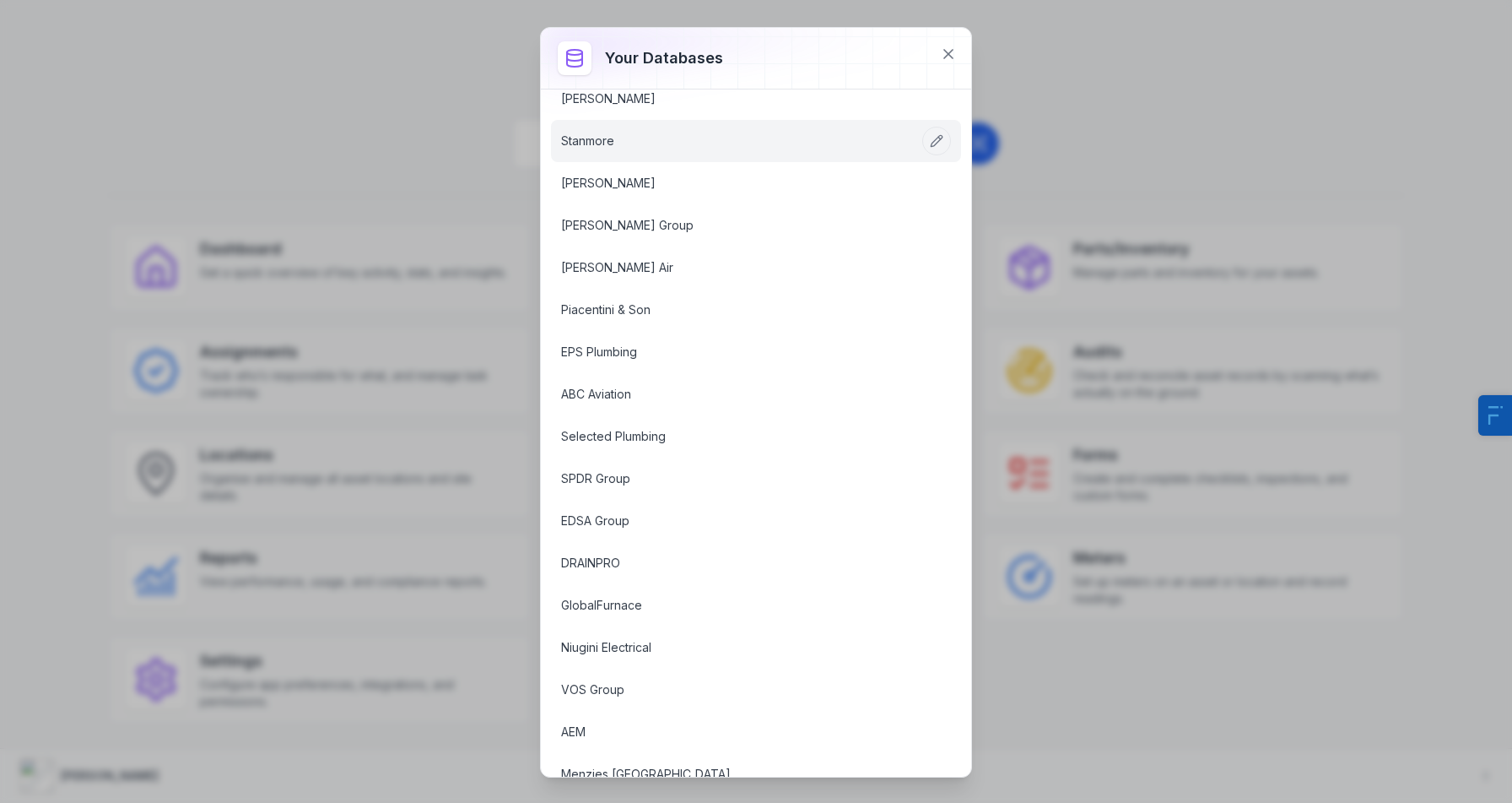
scroll to position [813, 0]
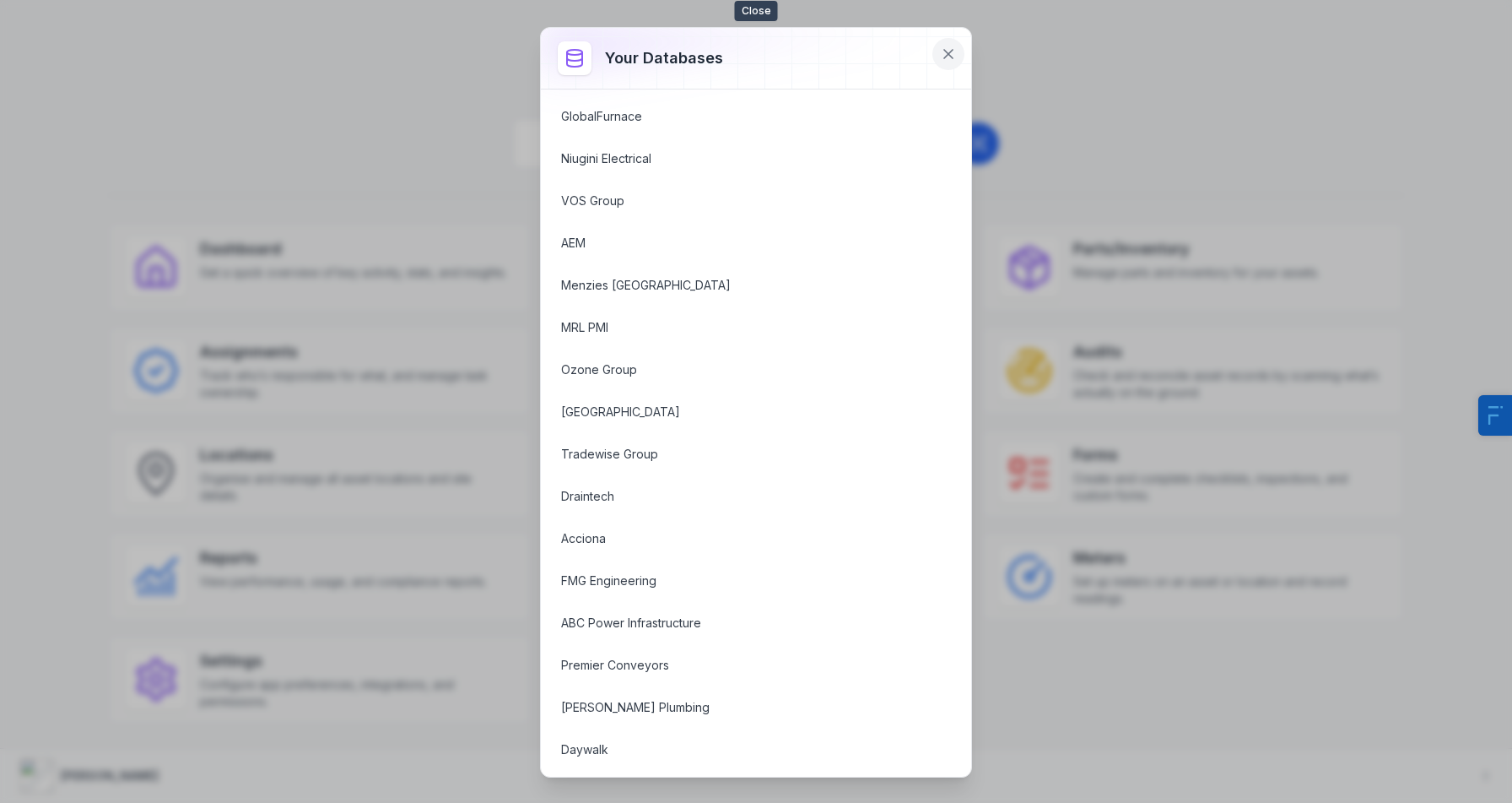
click at [954, 54] on icon at bounding box center [948, 53] width 17 height 17
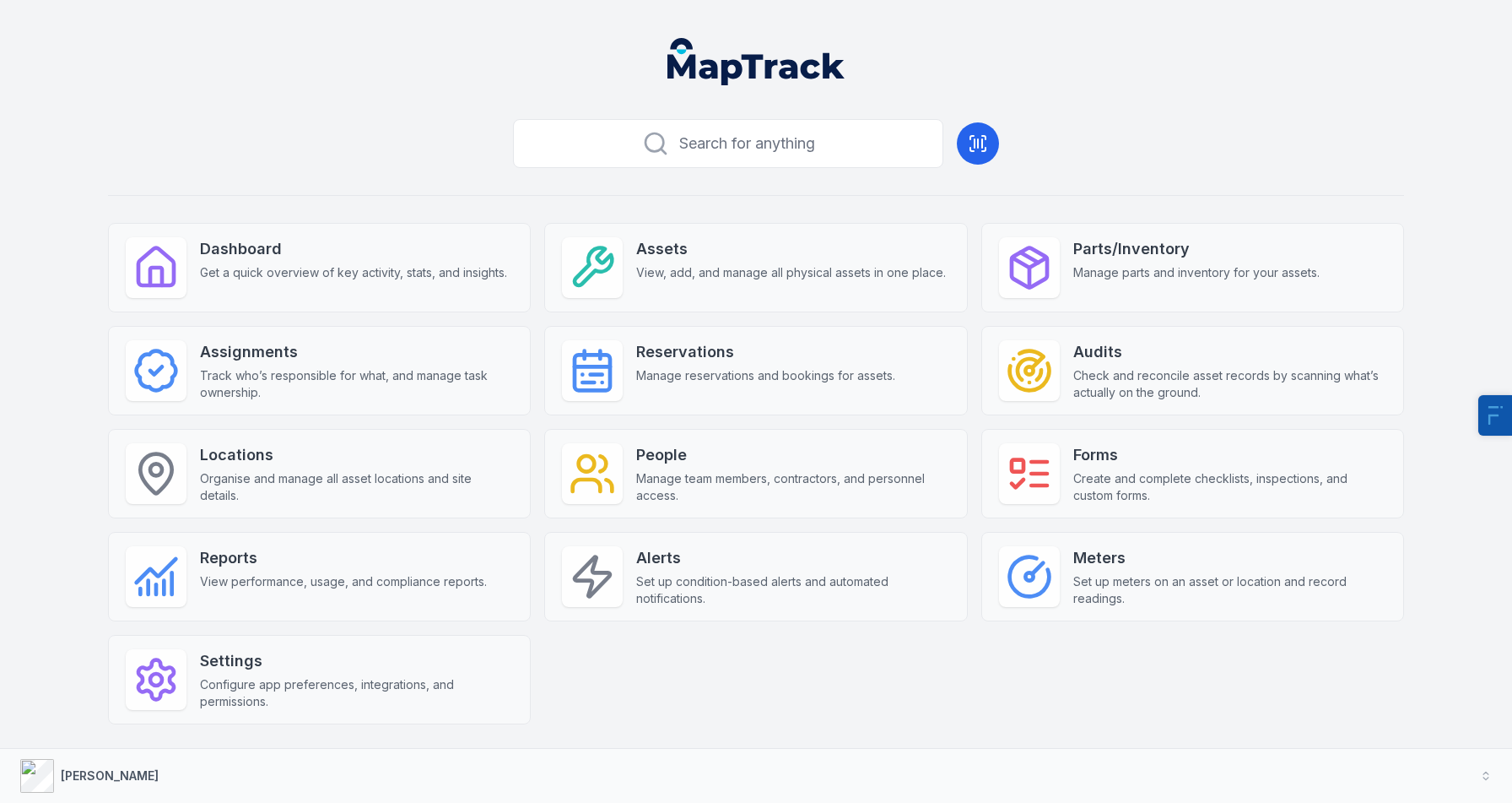
click at [325, 136] on div "Search for anything Dashboard Get a quick overview of key activity, stats, and …" at bounding box center [756, 445] width 1295 height 666
click at [323, 182] on div "Search for anything Dashboard Get a quick overview of key activity, stats, and …" at bounding box center [756, 445] width 1295 height 666
click at [1054, 582] on div at bounding box center [1029, 576] width 61 height 61
